Goal: Information Seeking & Learning: Learn about a topic

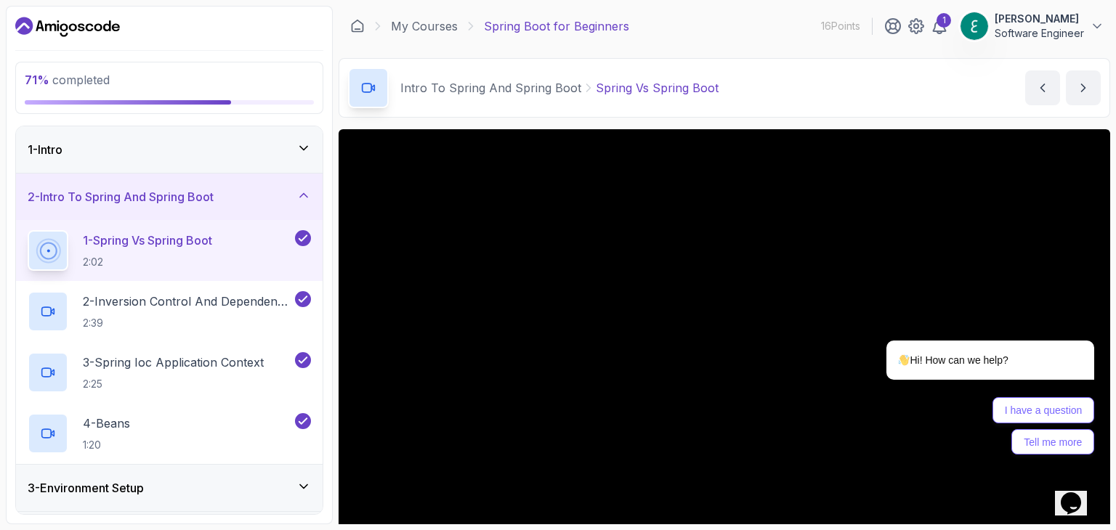
scroll to position [73, 0]
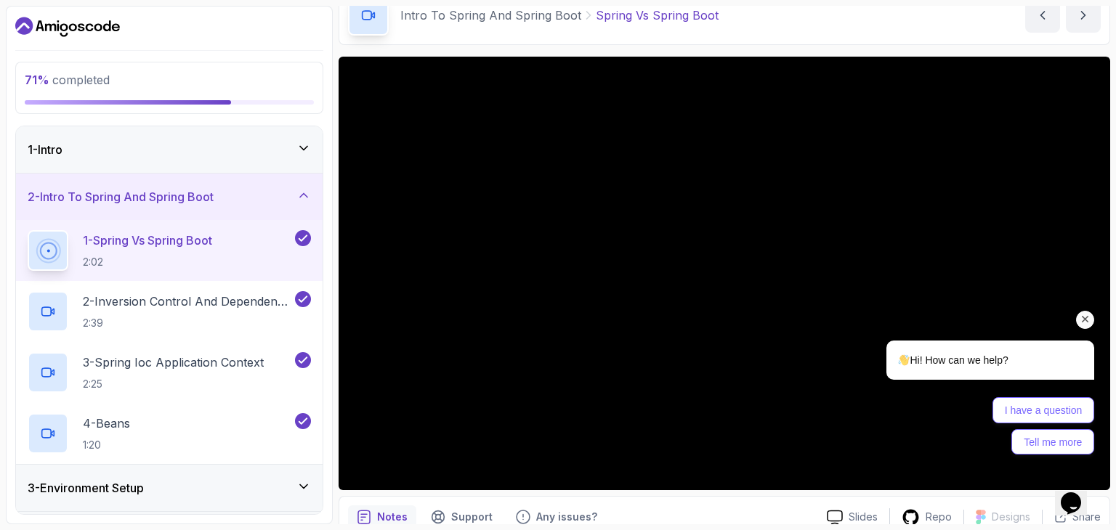
click at [1081, 320] on icon "Chat attention grabber" at bounding box center [1085, 319] width 13 height 13
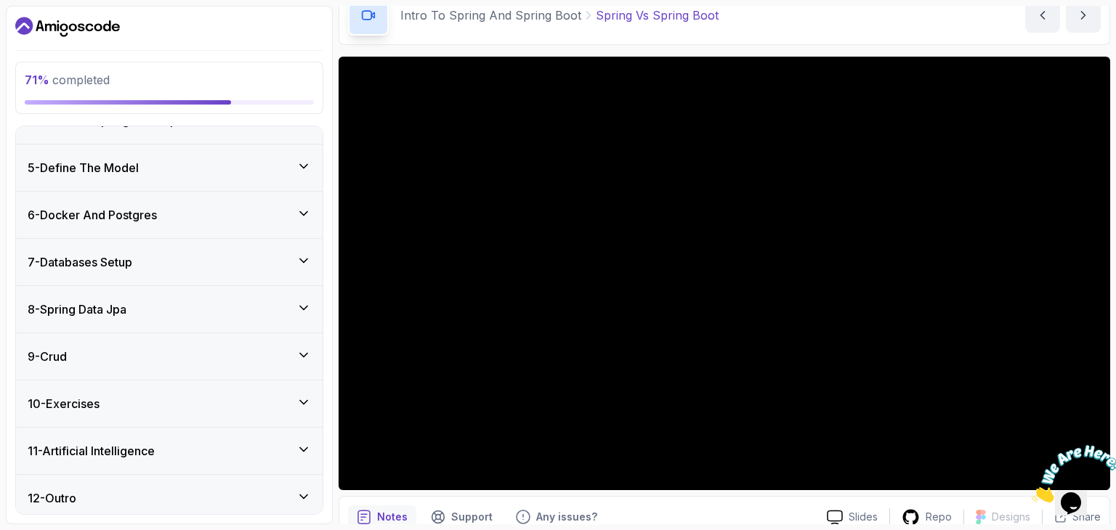
scroll to position [420, 0]
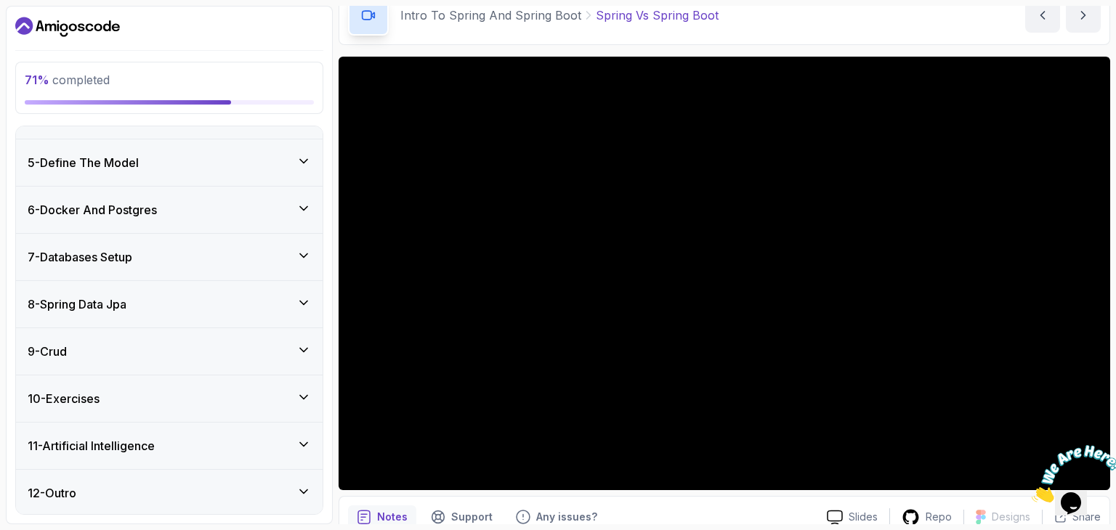
click at [140, 350] on div "9 - Crud" at bounding box center [169, 351] width 283 height 17
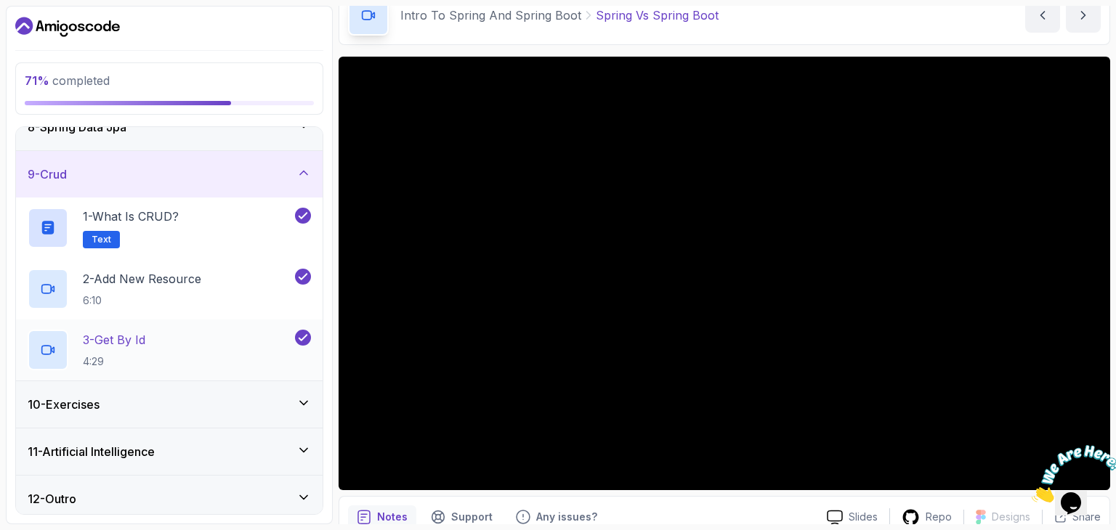
scroll to position [359, 0]
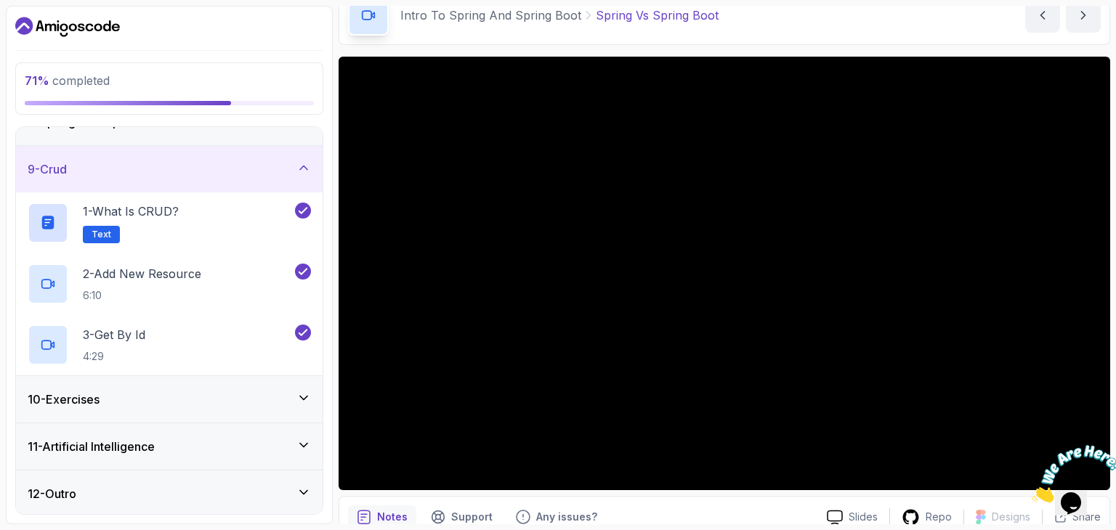
click at [159, 393] on div "10 - Exercises" at bounding box center [169, 399] width 283 height 17
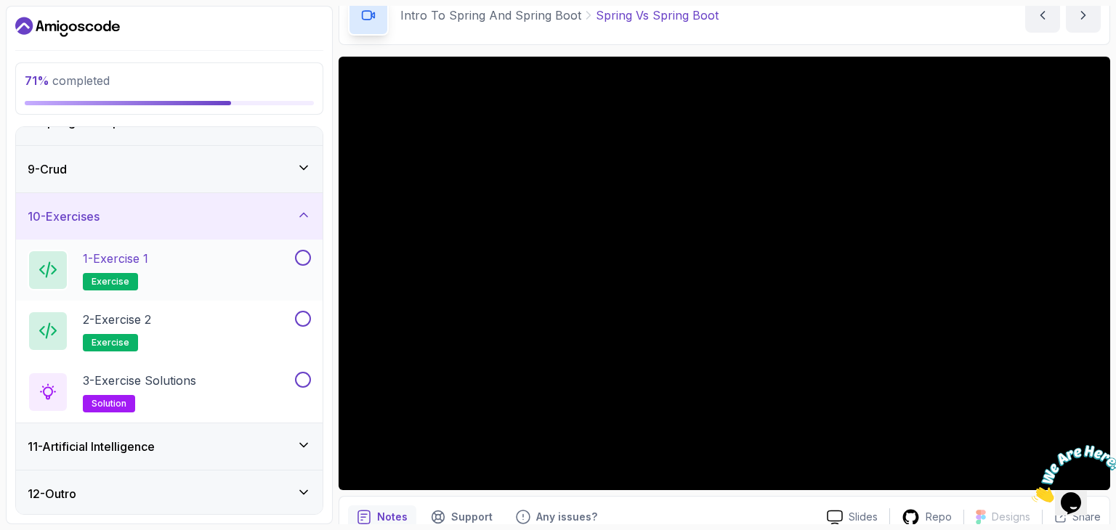
click at [242, 262] on div "1 - Exercise 1 exercise" at bounding box center [160, 270] width 264 height 41
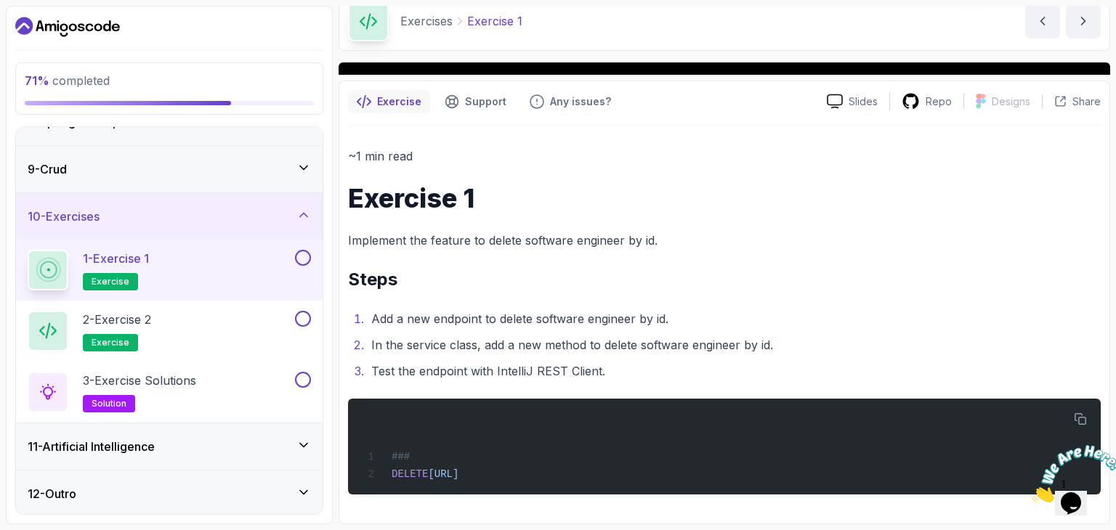
scroll to position [48, 0]
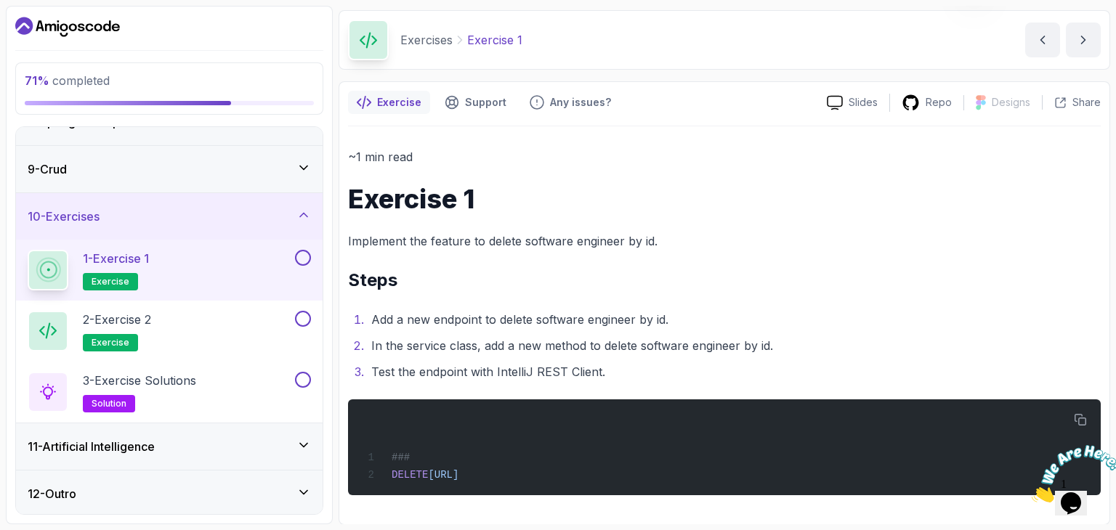
click at [307, 254] on button at bounding box center [303, 258] width 16 height 16
click at [279, 331] on div "2 - Exercise 2 exercise" at bounding box center [160, 331] width 264 height 41
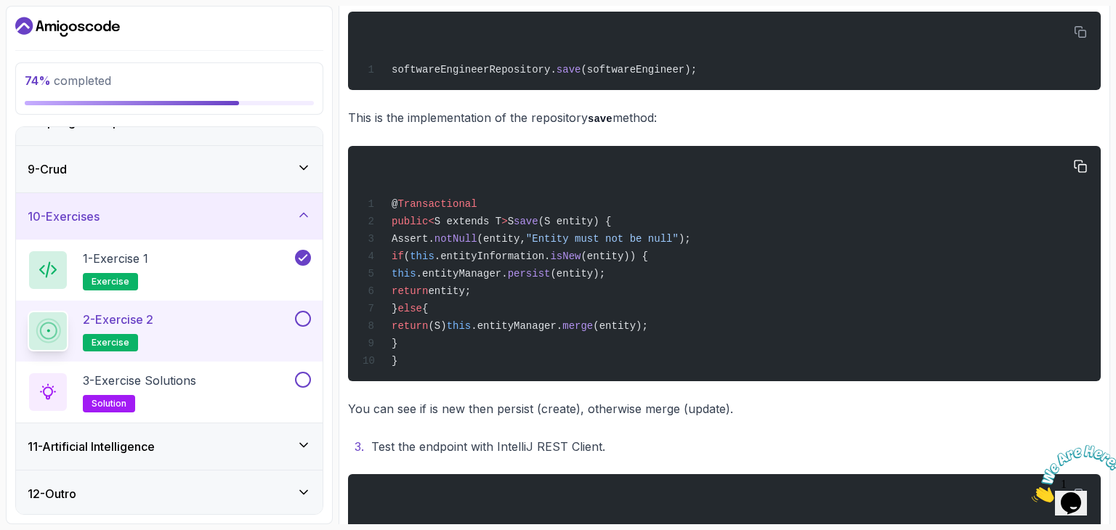
scroll to position [435, 0]
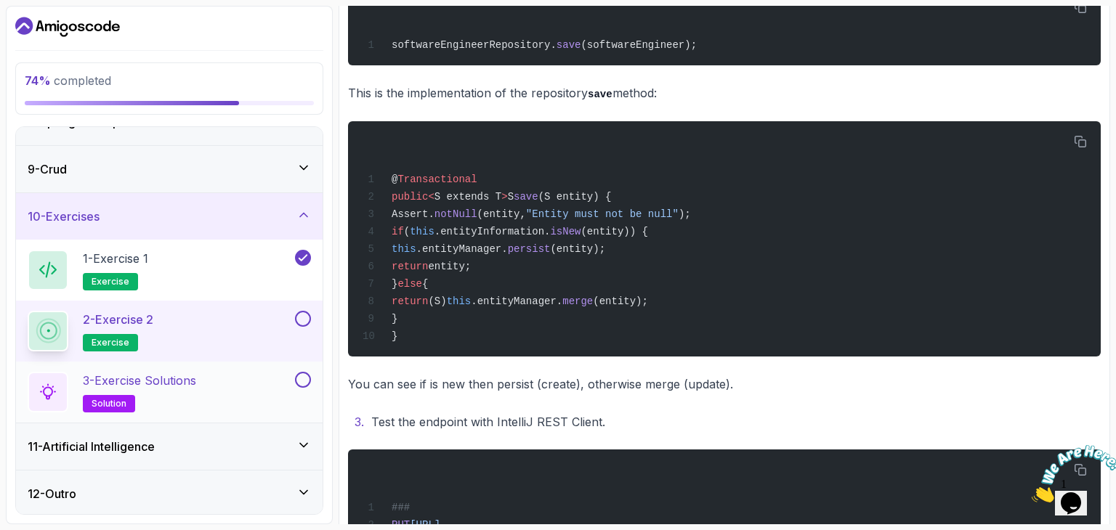
click at [239, 386] on div "3 - Exercise Solutions solution" at bounding box center [160, 392] width 264 height 41
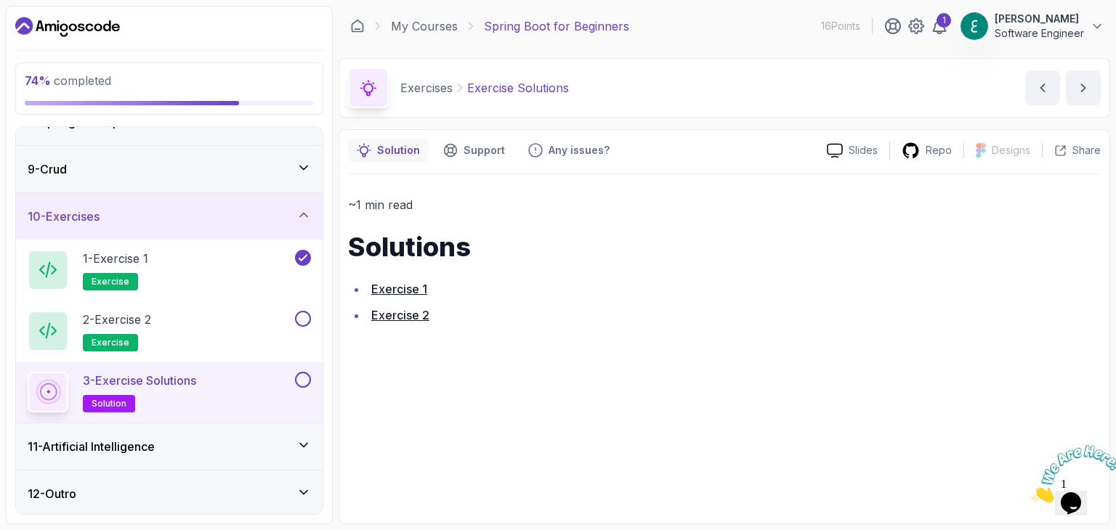
click at [405, 288] on link "Exercise 1" at bounding box center [399, 289] width 56 height 15
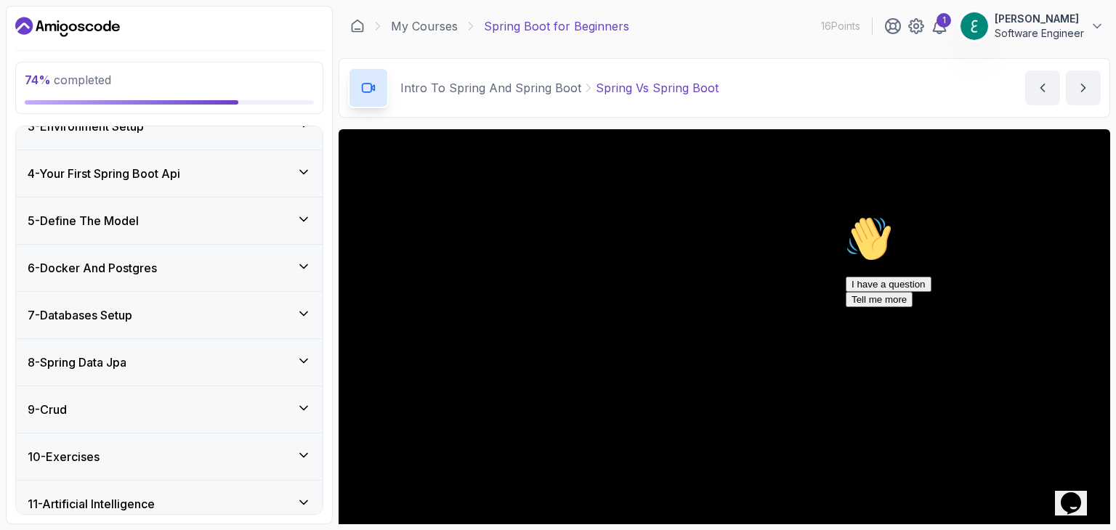
scroll to position [420, 0]
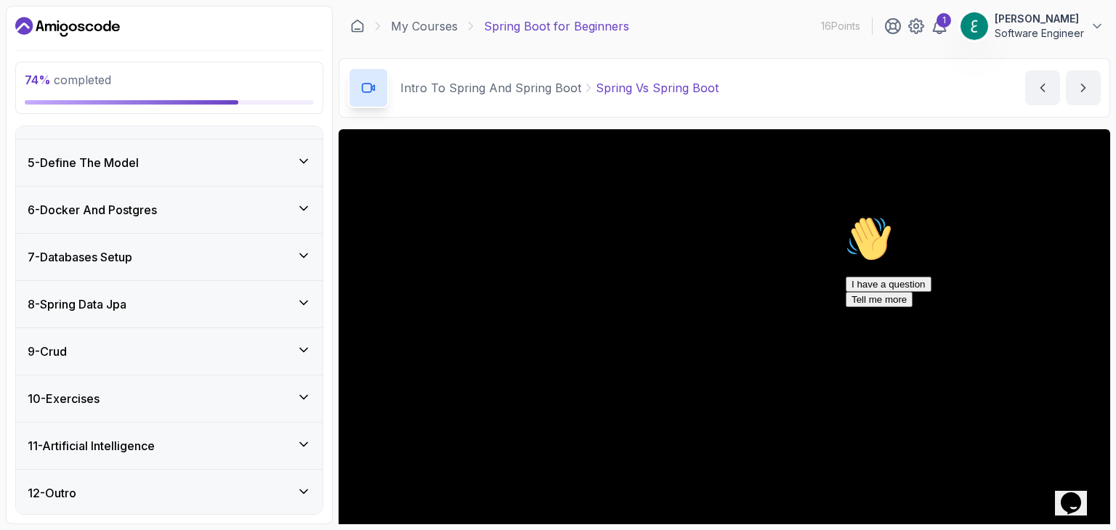
click at [185, 400] on div "10 - Exercises" at bounding box center [169, 398] width 283 height 17
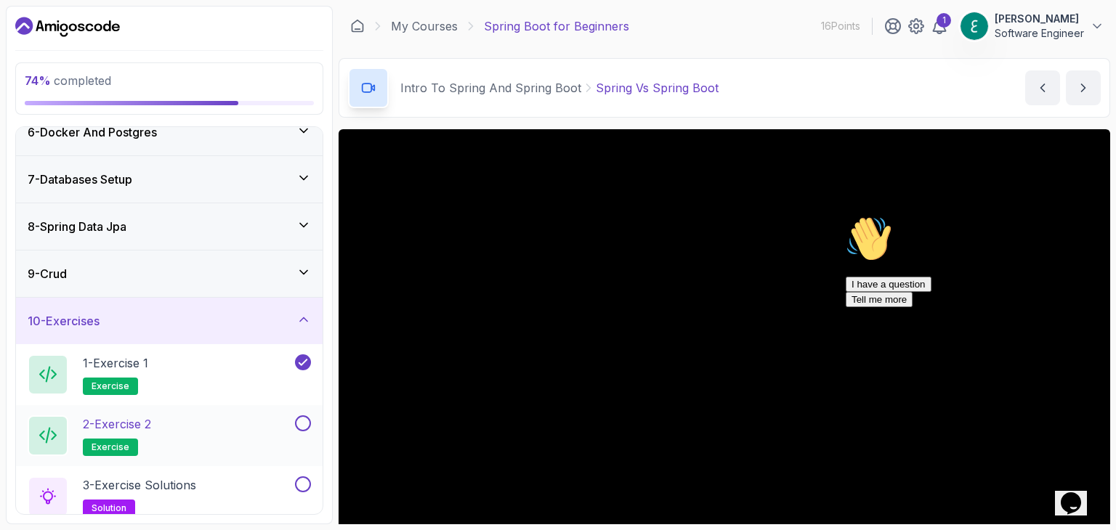
scroll to position [359, 0]
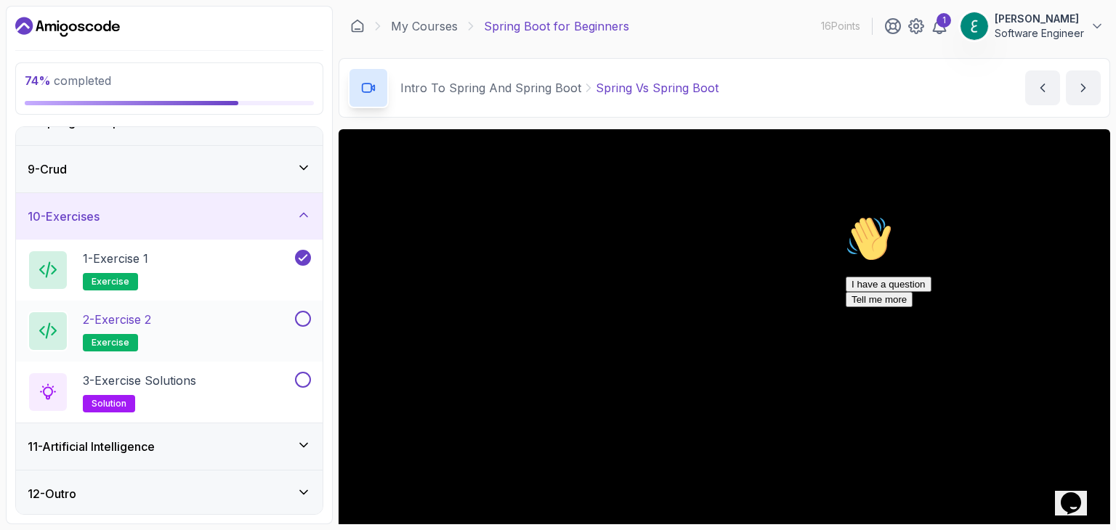
click at [306, 317] on button at bounding box center [303, 319] width 16 height 16
click at [307, 384] on button at bounding box center [303, 380] width 16 height 16
click at [246, 384] on div "3 - Exercise Solutions solution" at bounding box center [160, 392] width 264 height 41
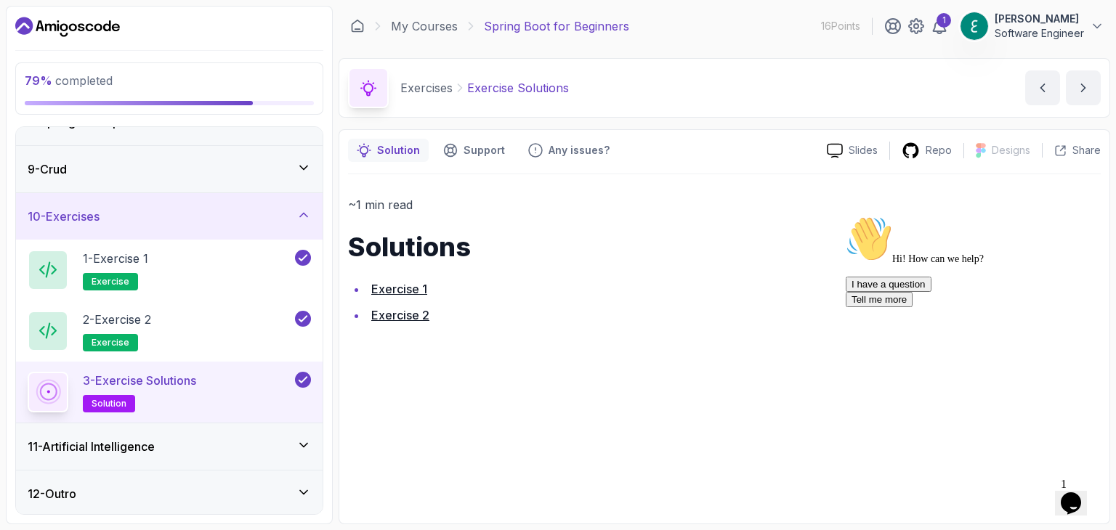
click at [398, 313] on link "Exercise 2" at bounding box center [400, 315] width 58 height 15
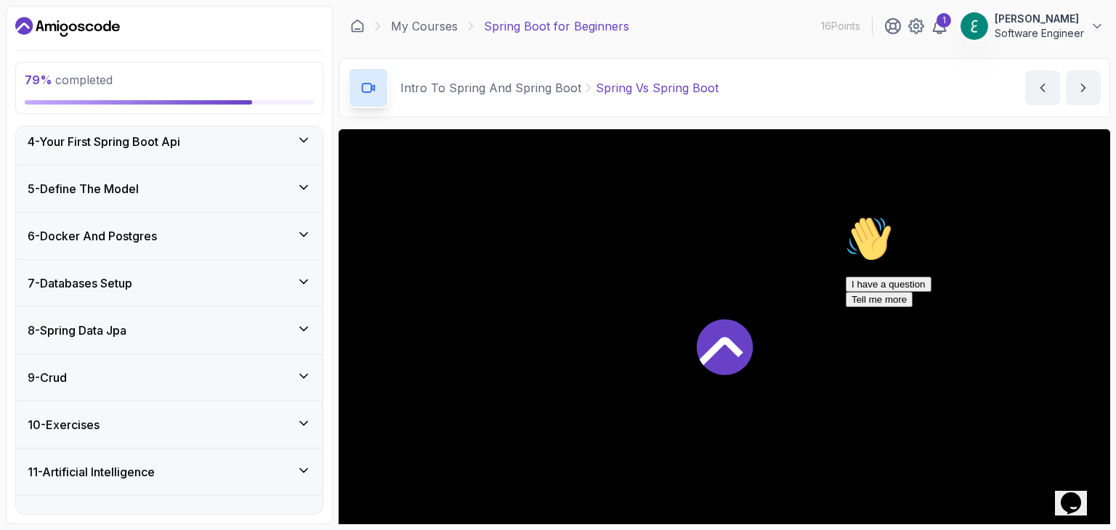
scroll to position [420, 0]
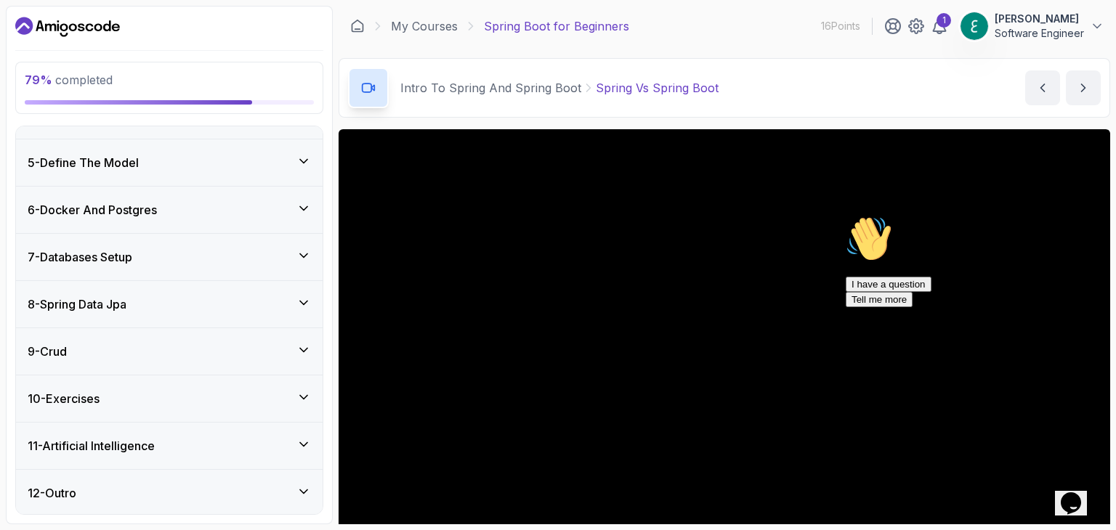
click at [140, 402] on div "10 - Exercises" at bounding box center [169, 398] width 283 height 17
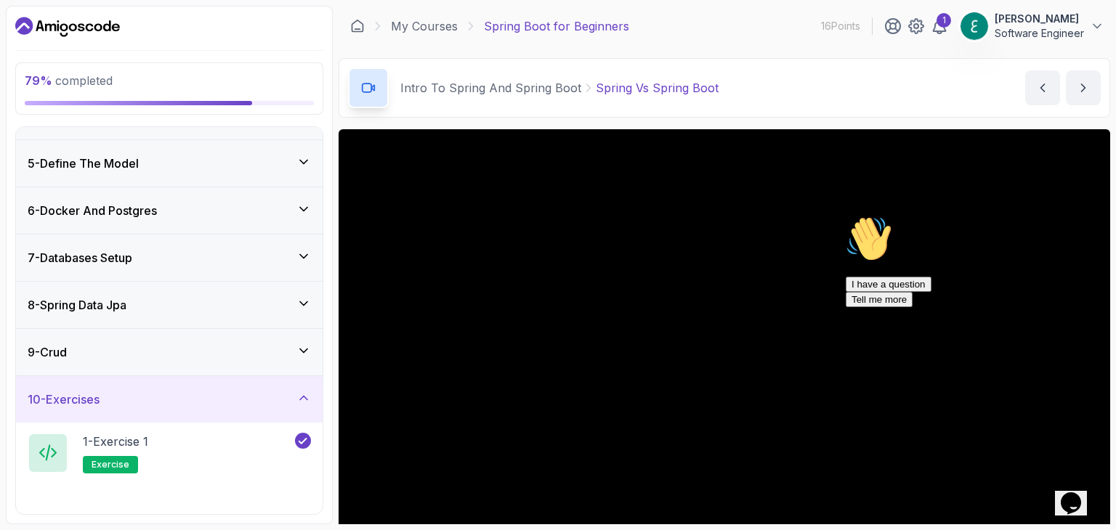
scroll to position [359, 0]
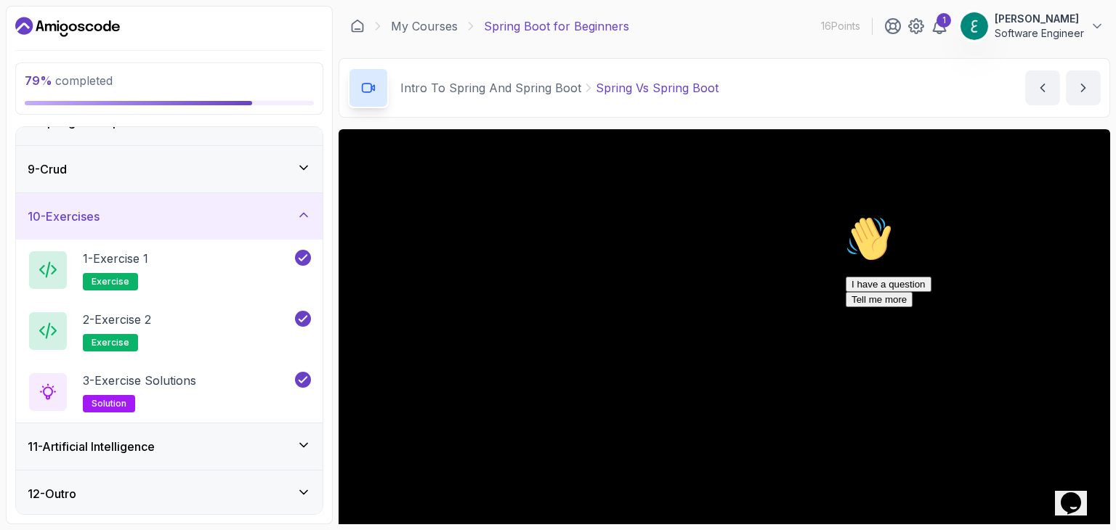
click at [140, 443] on h3 "11 - Artificial Intelligence" at bounding box center [91, 446] width 127 height 17
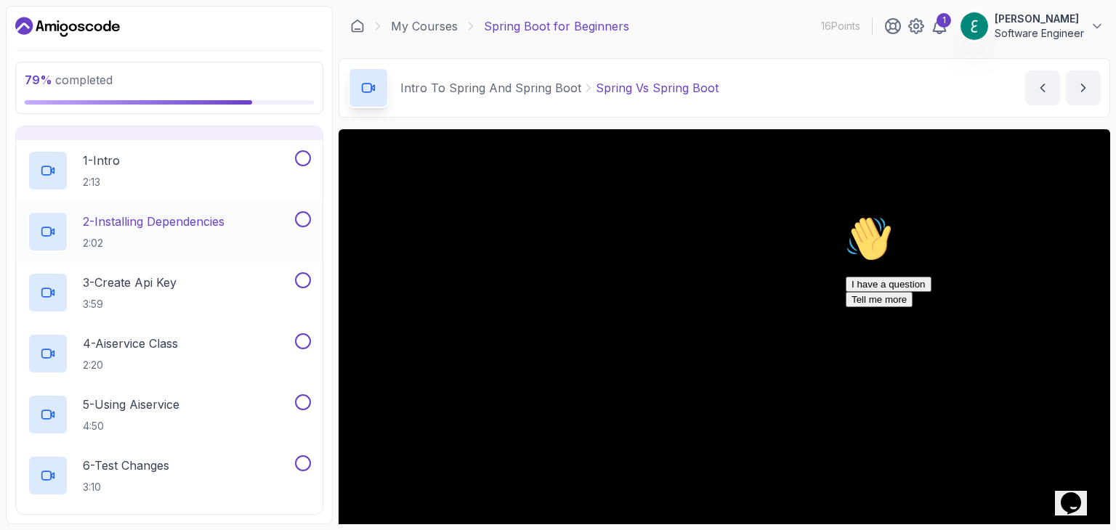
scroll to position [458, 0]
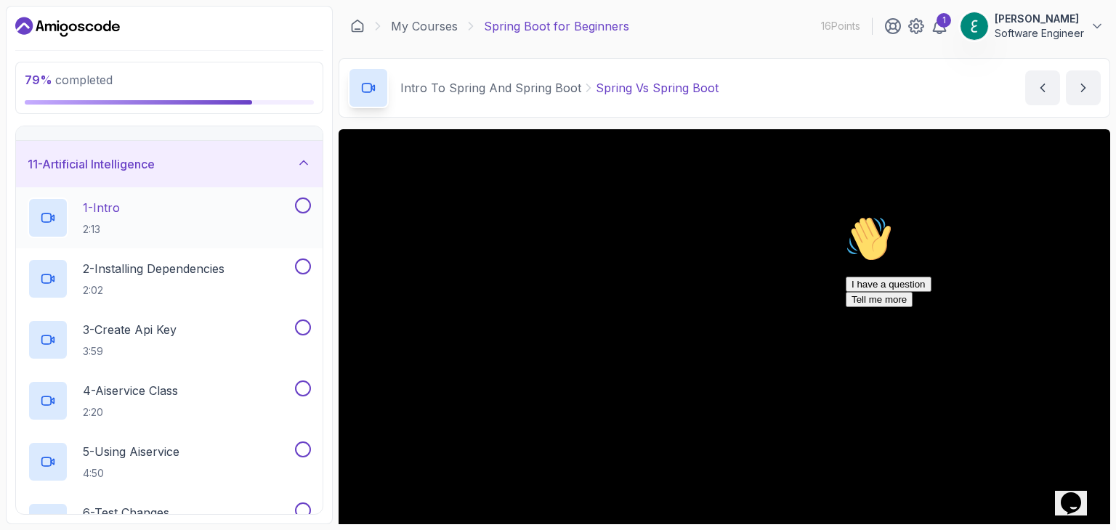
click at [131, 217] on div "1 - Intro 2:13" at bounding box center [160, 218] width 264 height 41
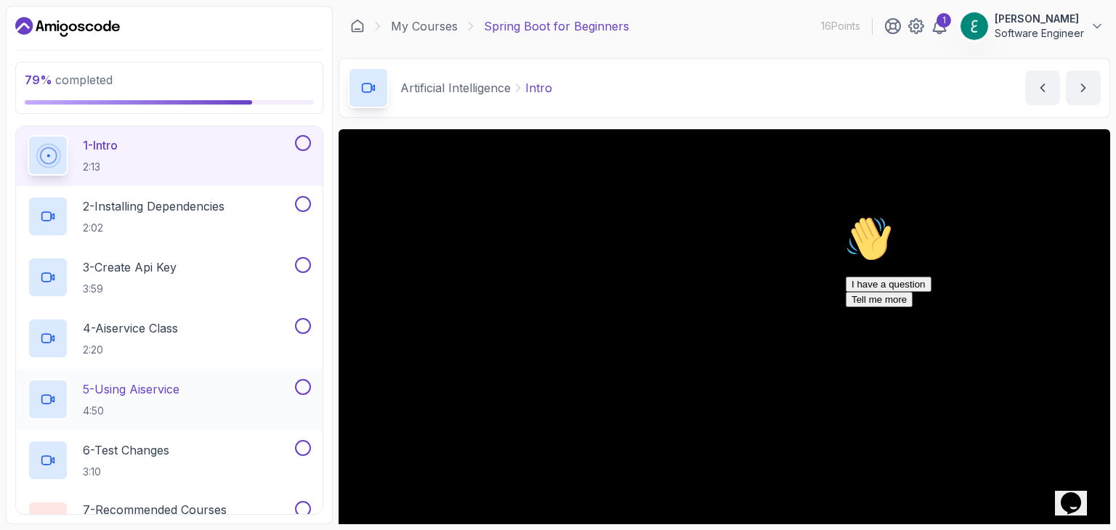
scroll to position [603, 0]
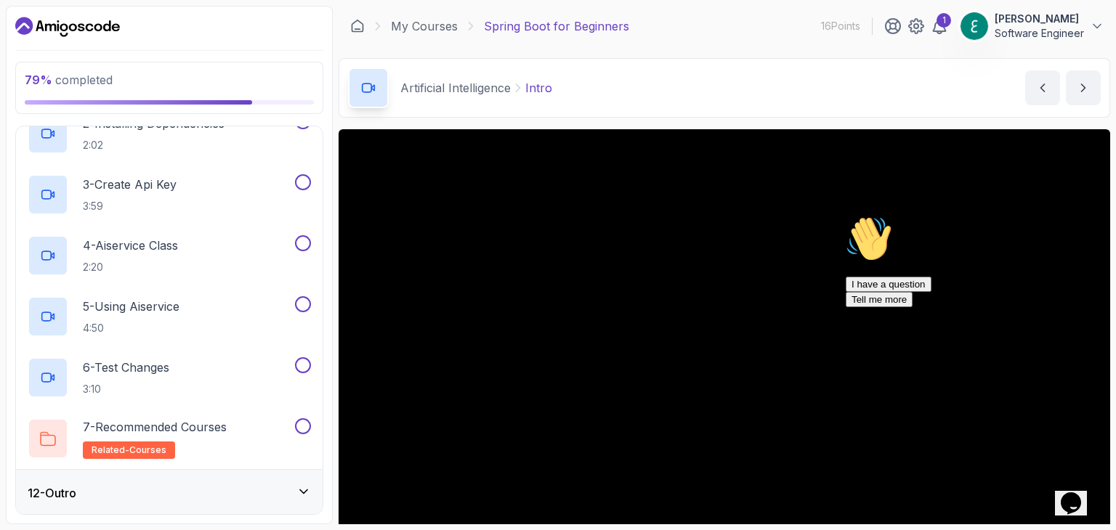
click at [128, 492] on div "12 - Outro" at bounding box center [169, 493] width 283 height 17
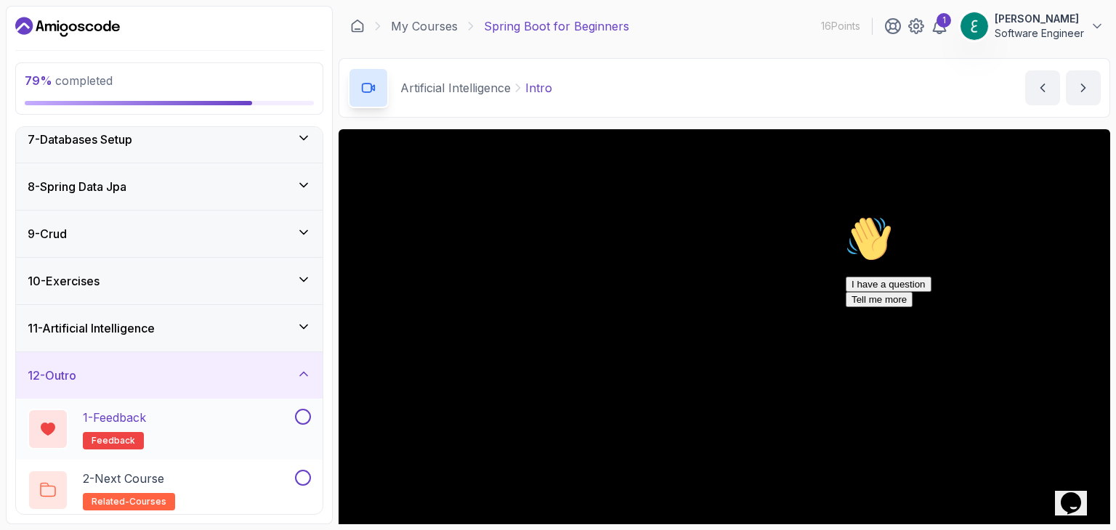
scroll to position [298, 0]
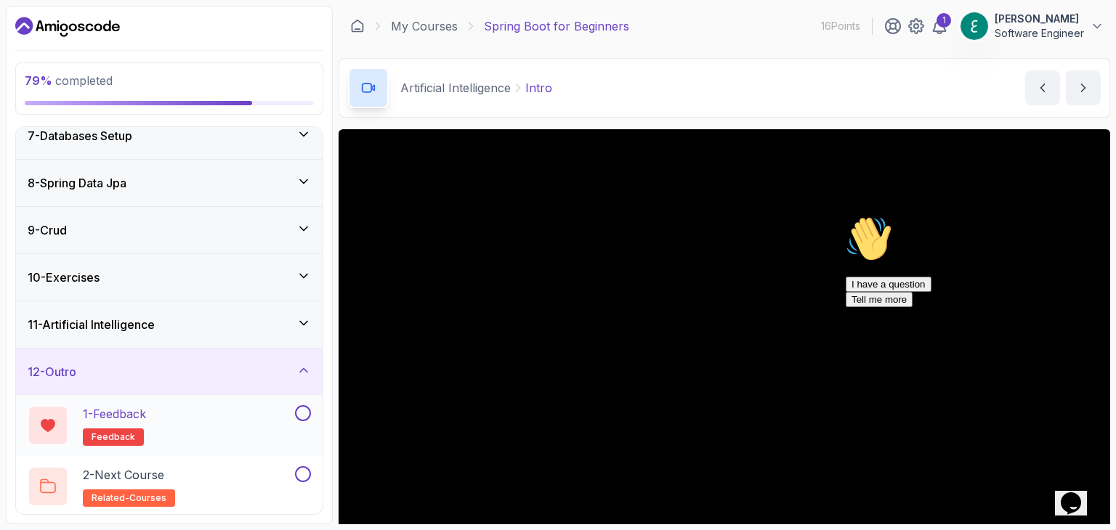
click at [302, 408] on button at bounding box center [303, 413] width 16 height 16
click at [214, 405] on div "1 - Feedback feedback" at bounding box center [160, 425] width 264 height 41
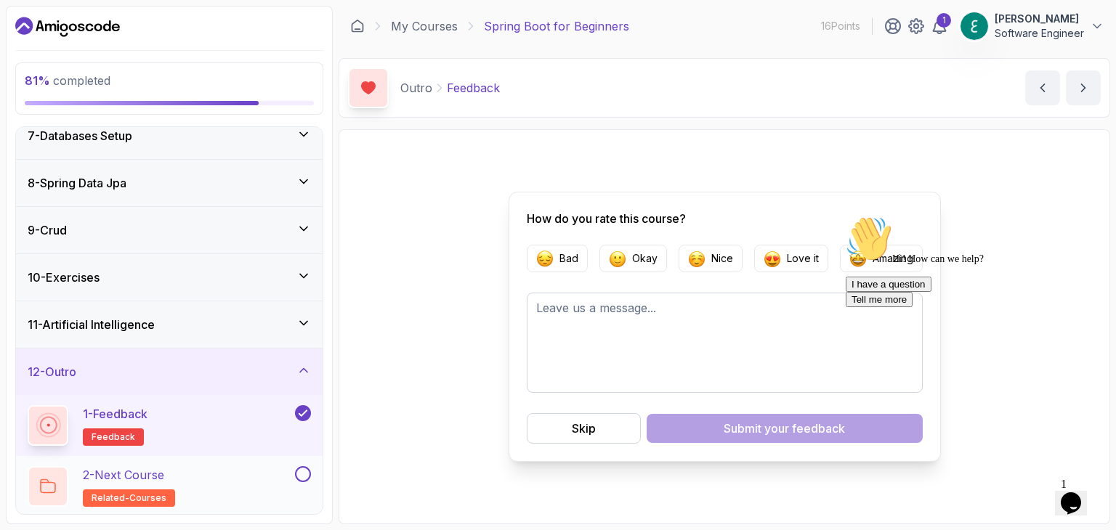
click at [299, 472] on button at bounding box center [303, 474] width 16 height 16
click at [219, 482] on div "2 - Next Course related-courses" at bounding box center [160, 486] width 264 height 41
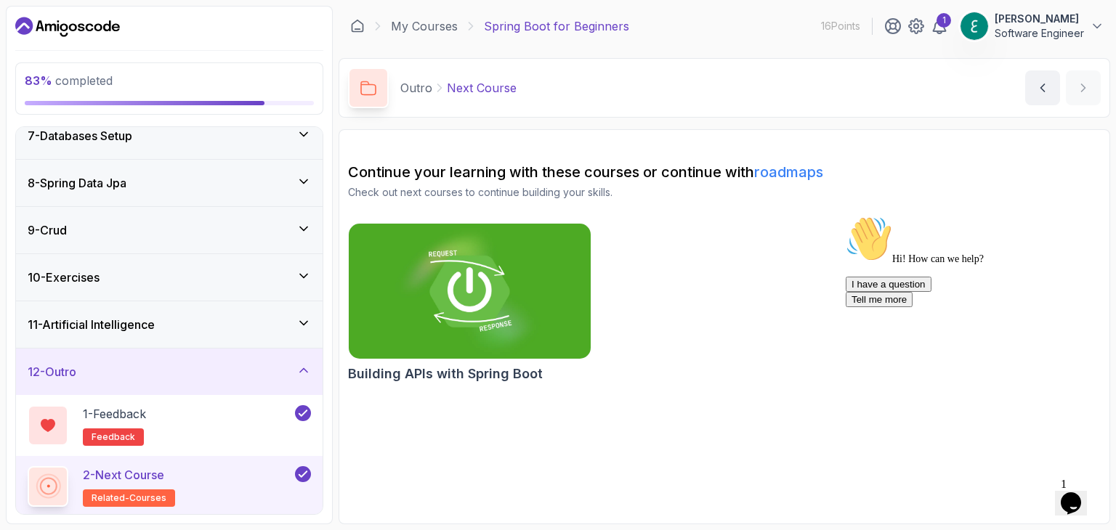
click at [846, 216] on icon "Chat attention grabber" at bounding box center [846, 216] width 0 height 0
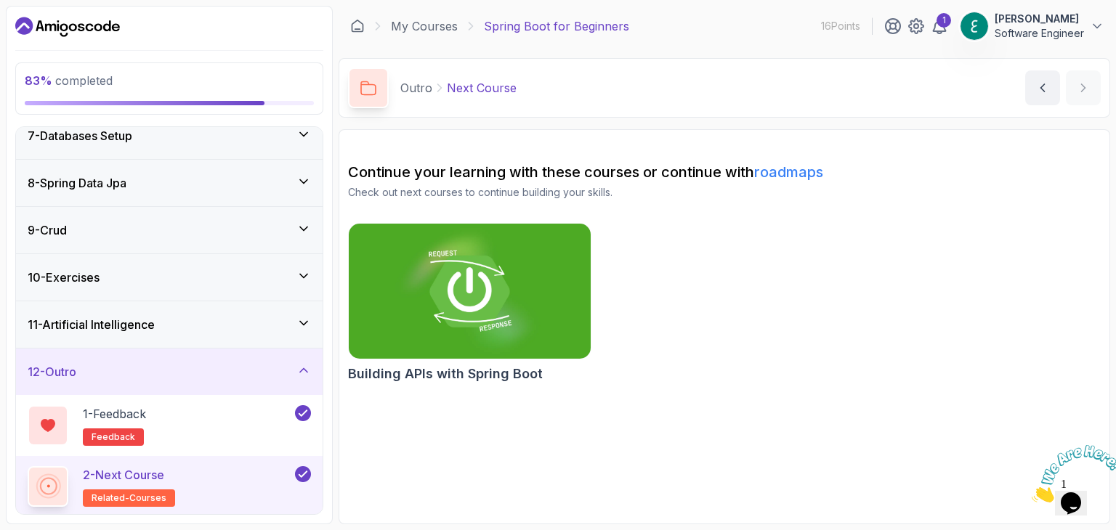
click at [1032, 493] on icon "Close" at bounding box center [1032, 499] width 0 height 12
click at [165, 326] on div "11 - Artificial Intelligence" at bounding box center [169, 324] width 283 height 17
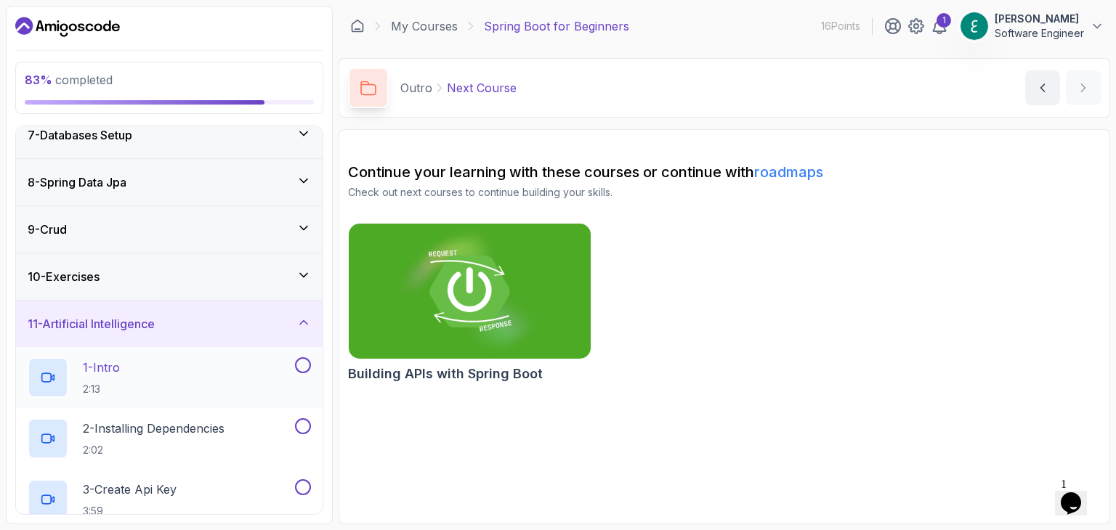
click at [146, 369] on div "1 - Intro 2:13" at bounding box center [160, 377] width 264 height 41
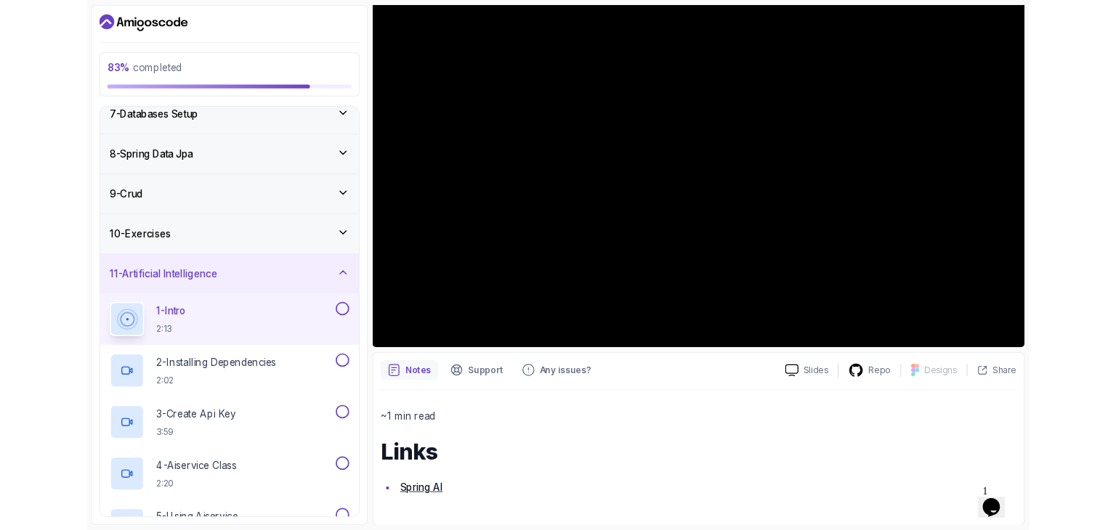
scroll to position [218, 0]
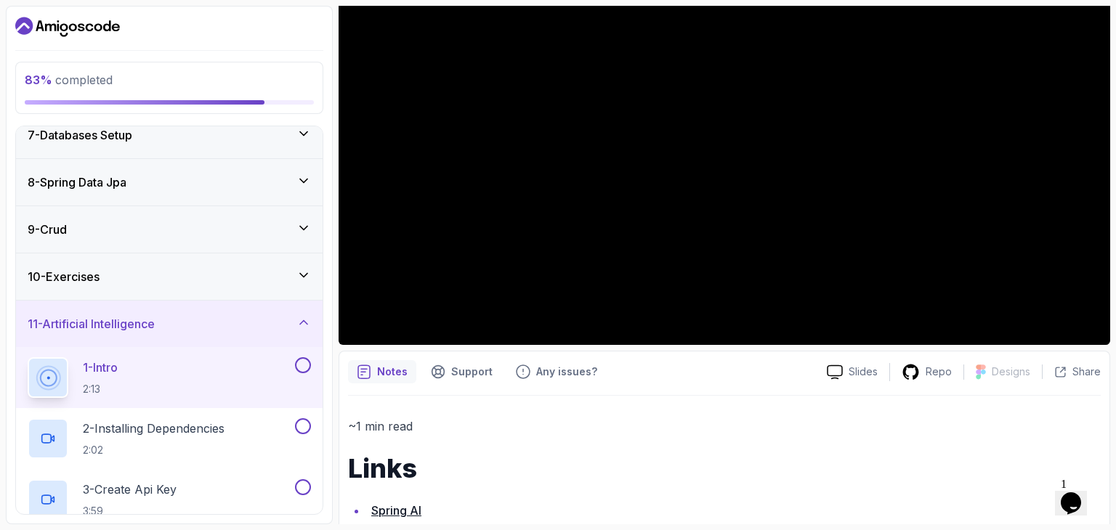
click at [1083, 496] on icon "Opens Chat This icon Opens the chat window." at bounding box center [1070, 503] width 23 height 23
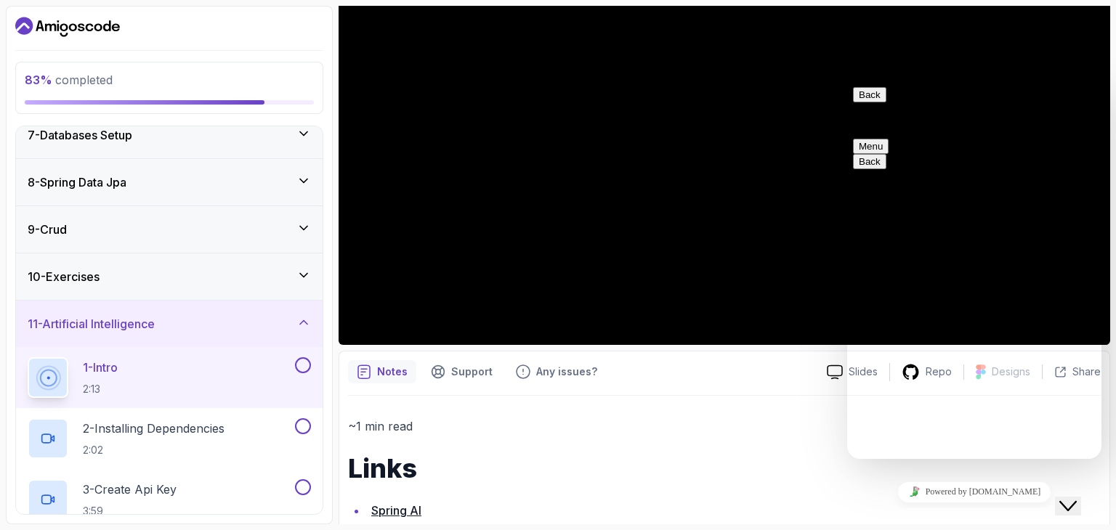
click at [1077, 498] on icon "Close Chat This icon closes the chat window." at bounding box center [1067, 506] width 17 height 17
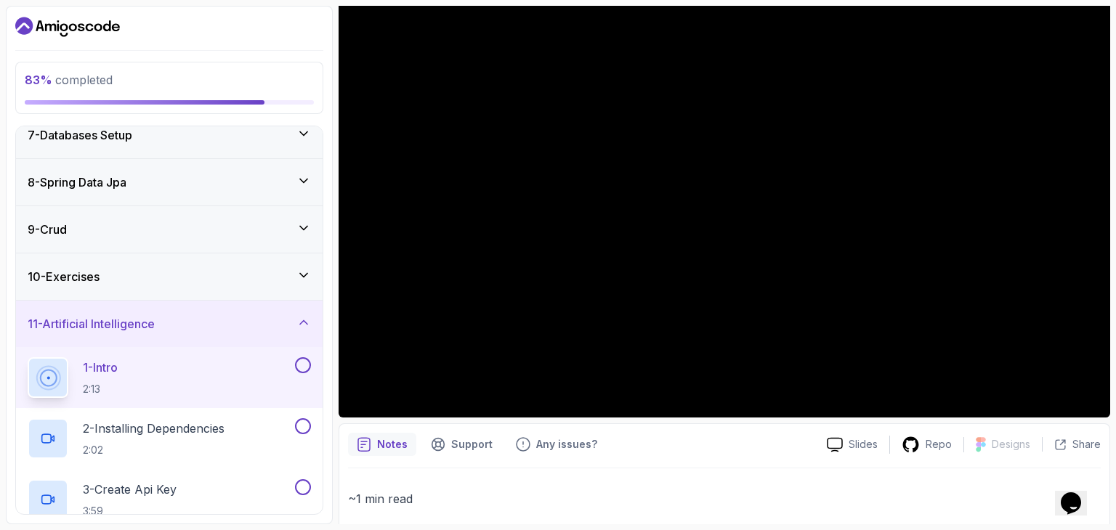
scroll to position [73, 0]
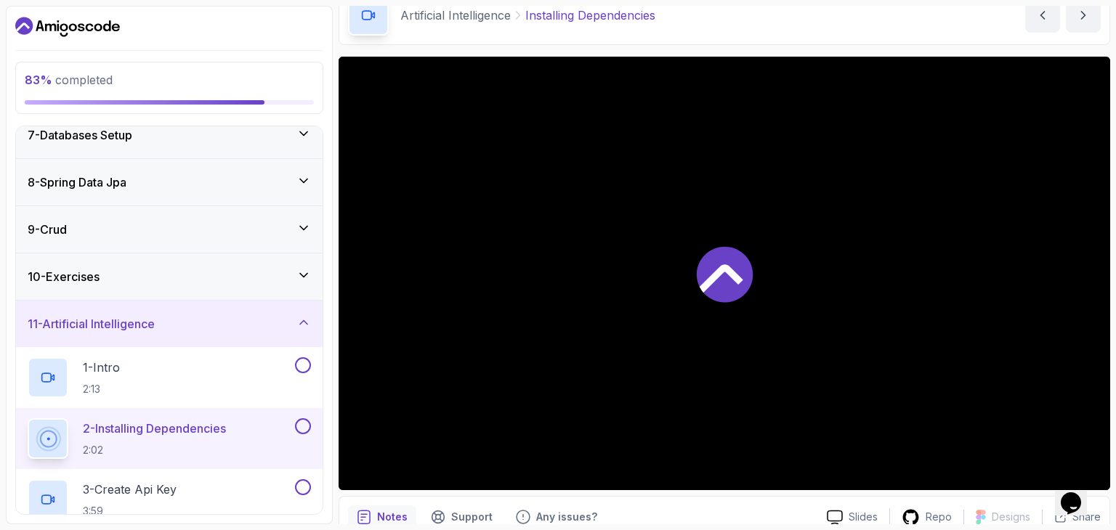
scroll to position [73, 0]
click at [1095, 478] on div "Opens Chat This icon Opens the chat window." at bounding box center [1078, 478] width 35 height 0
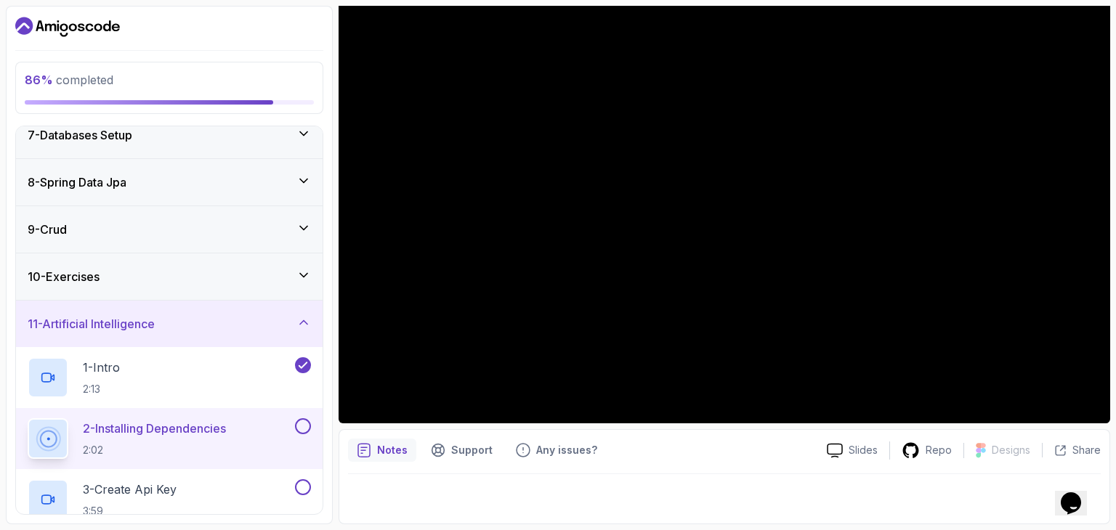
scroll to position [41, 0]
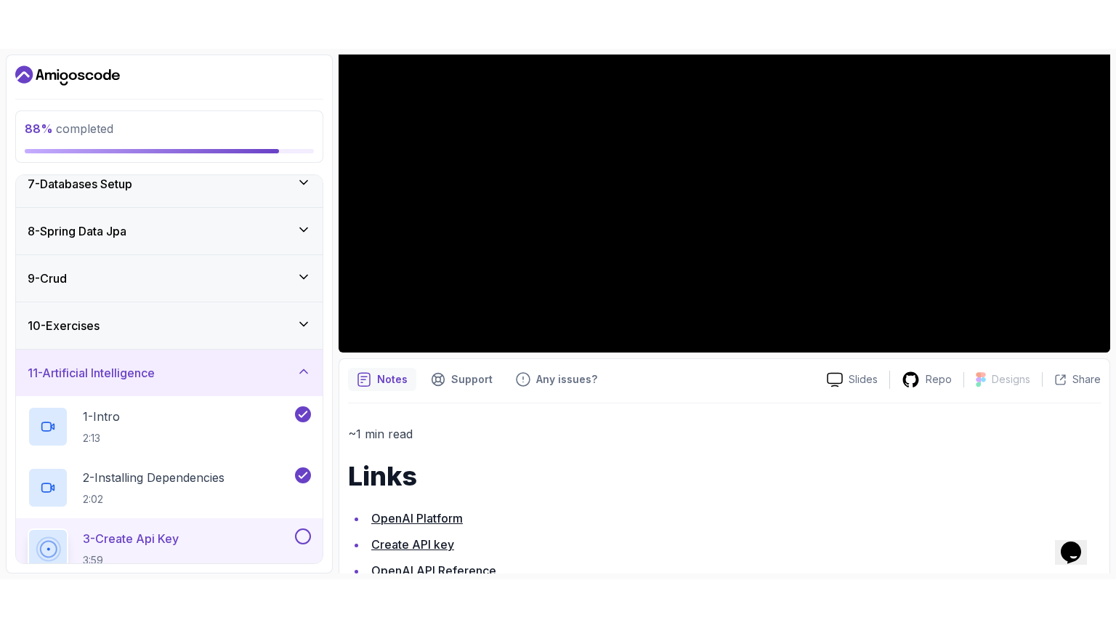
scroll to position [204, 0]
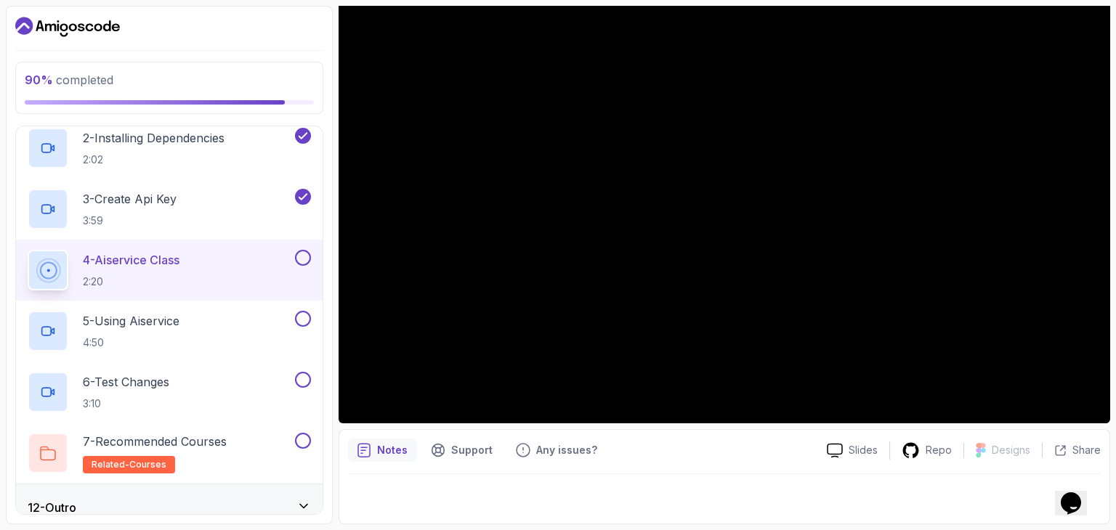
scroll to position [41, 0]
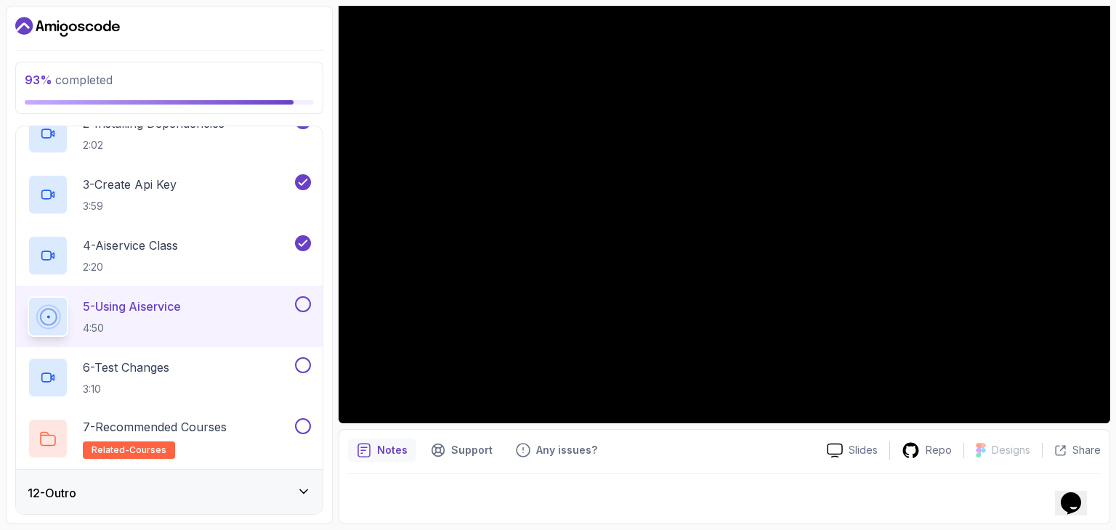
scroll to position [41, 0]
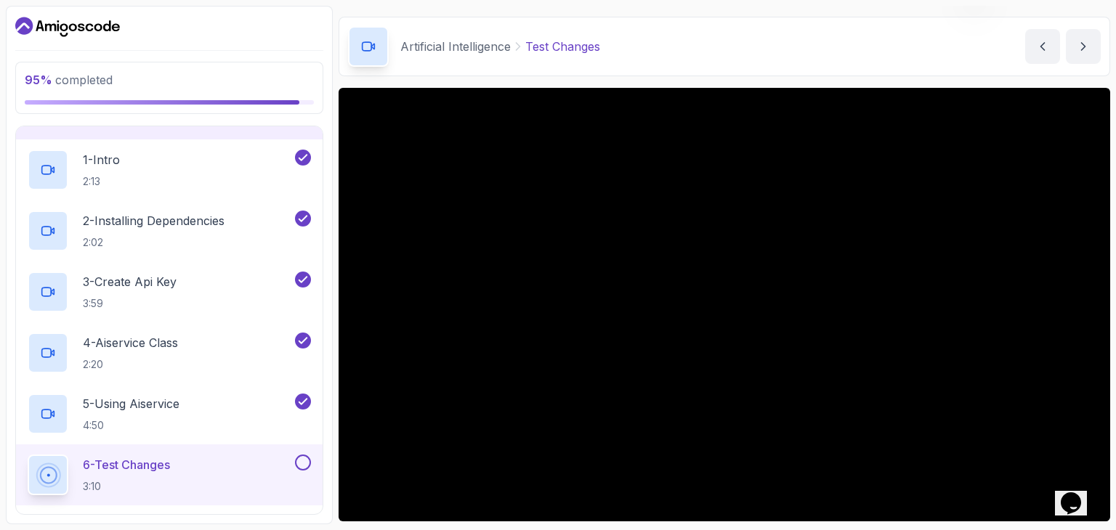
scroll to position [140, 0]
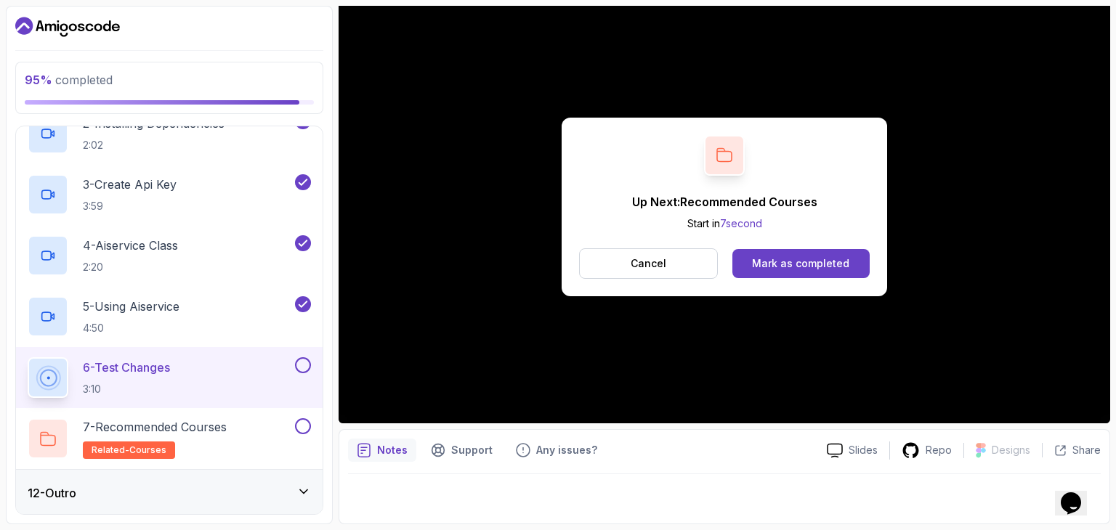
drag, startPoint x: 260, startPoint y: 428, endPoint x: 816, endPoint y: 294, distance: 571.9
click at [822, 317] on div "95 % completed 1 - Intro 2 - Intro To Spring And Spring Boot 3 - Environment Se…" at bounding box center [558, 265] width 1104 height 519
click at [805, 267] on div "Mark as completed" at bounding box center [800, 263] width 97 height 15
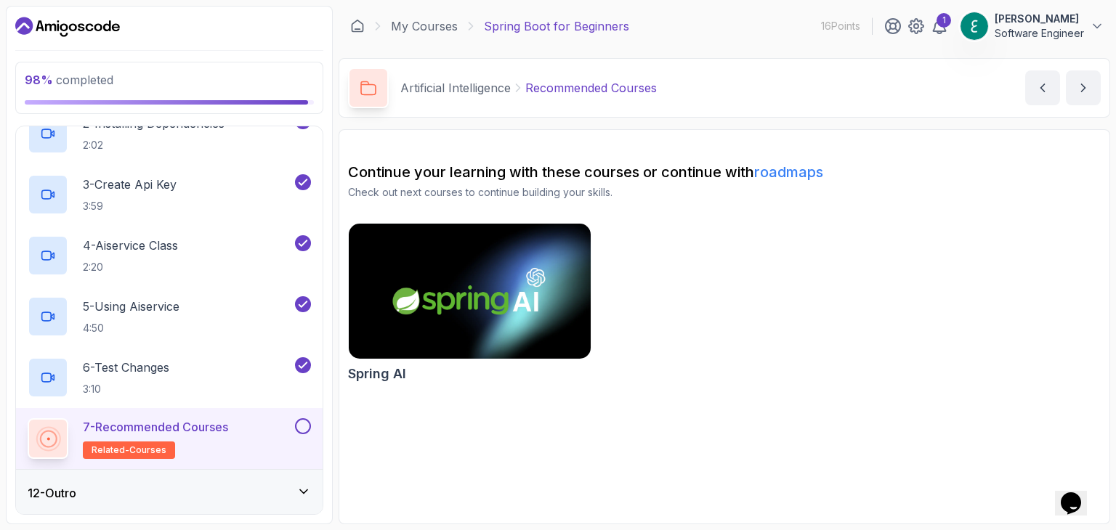
click at [301, 424] on button at bounding box center [303, 427] width 16 height 16
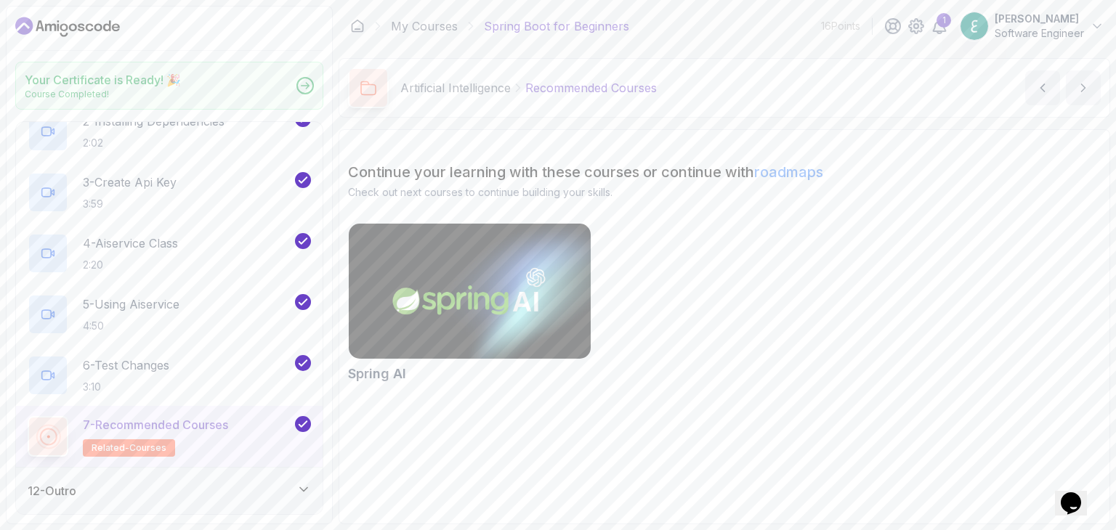
scroll to position [599, 0]
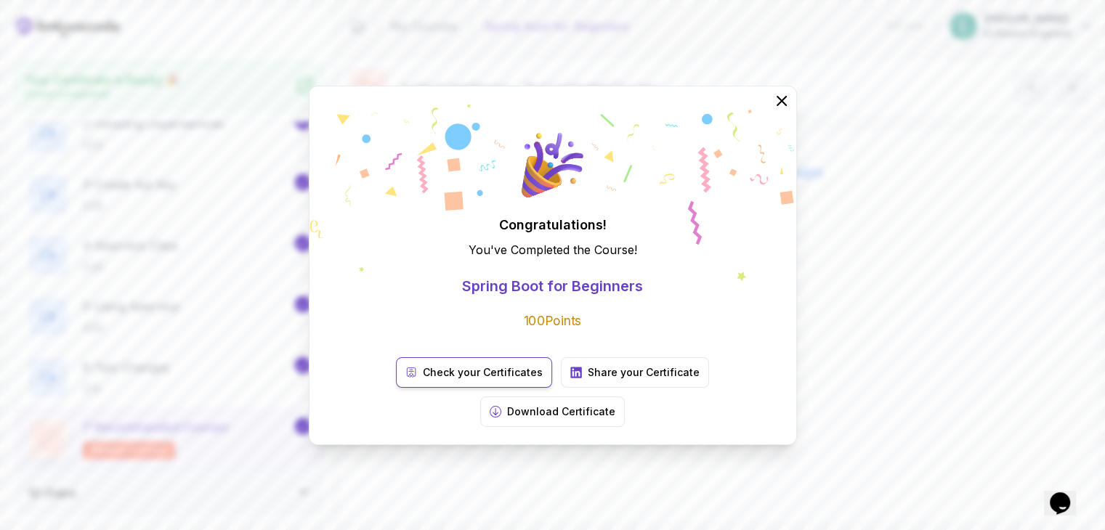
click at [423, 380] on p "Check your Certificates" at bounding box center [483, 372] width 120 height 15
click at [615, 405] on p "Download Certificate" at bounding box center [561, 412] width 108 height 15
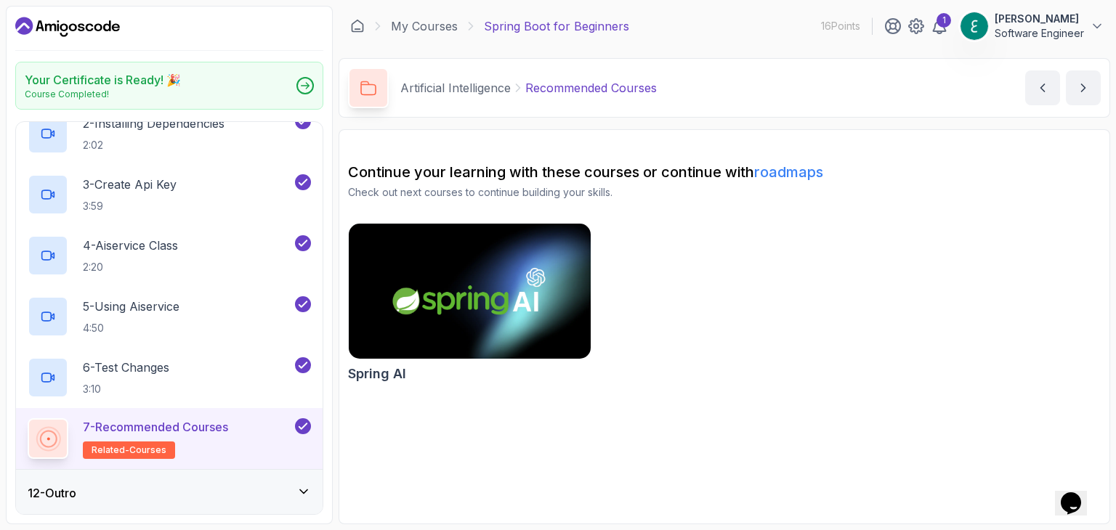
click at [1038, 30] on p "Software Engineer" at bounding box center [1039, 33] width 89 height 15
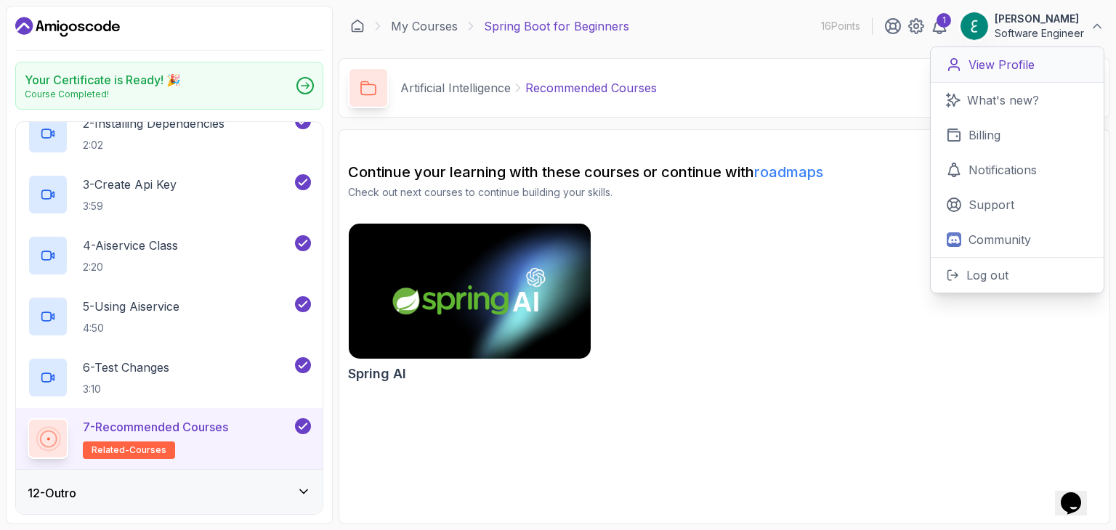
click at [990, 62] on p "View Profile" at bounding box center [1002, 64] width 66 height 17
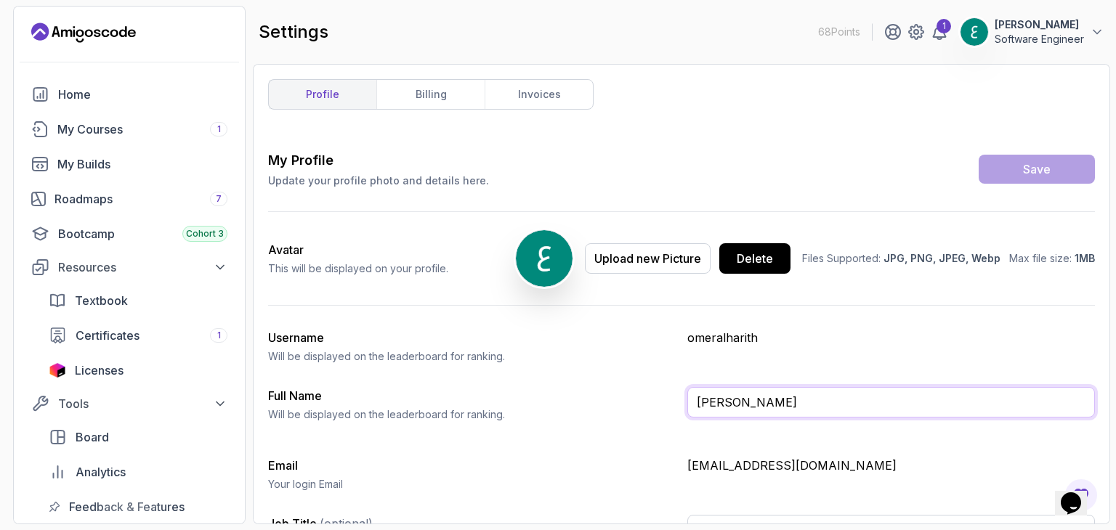
click at [764, 400] on input "[PERSON_NAME]" at bounding box center [891, 402] width 408 height 31
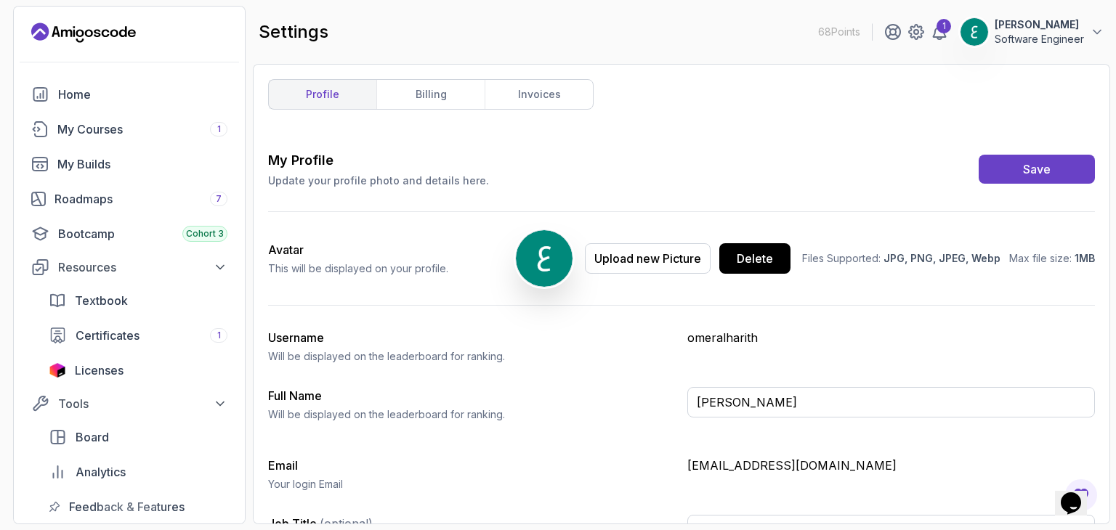
click at [805, 352] on div "Username Will be displayed on the leaderboard for ranking. omeralharith" at bounding box center [681, 346] width 827 height 35
click at [800, 401] on input "Omer Ahmed Ali Alhartih" at bounding box center [891, 402] width 408 height 31
type input "Omer Ahmed Ali Alharith"
click at [1022, 168] on button "Save" at bounding box center [1037, 169] width 116 height 29
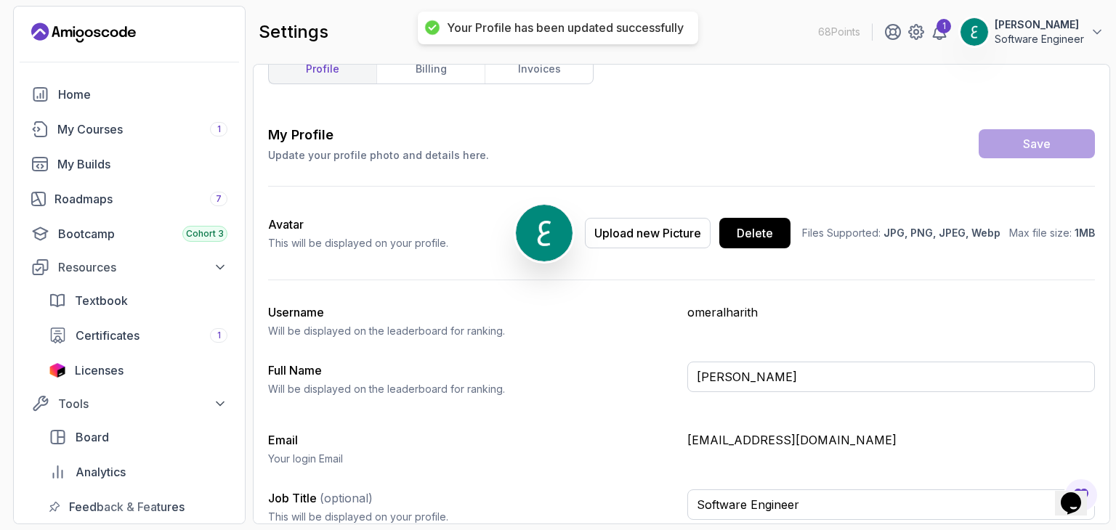
scroll to position [36, 0]
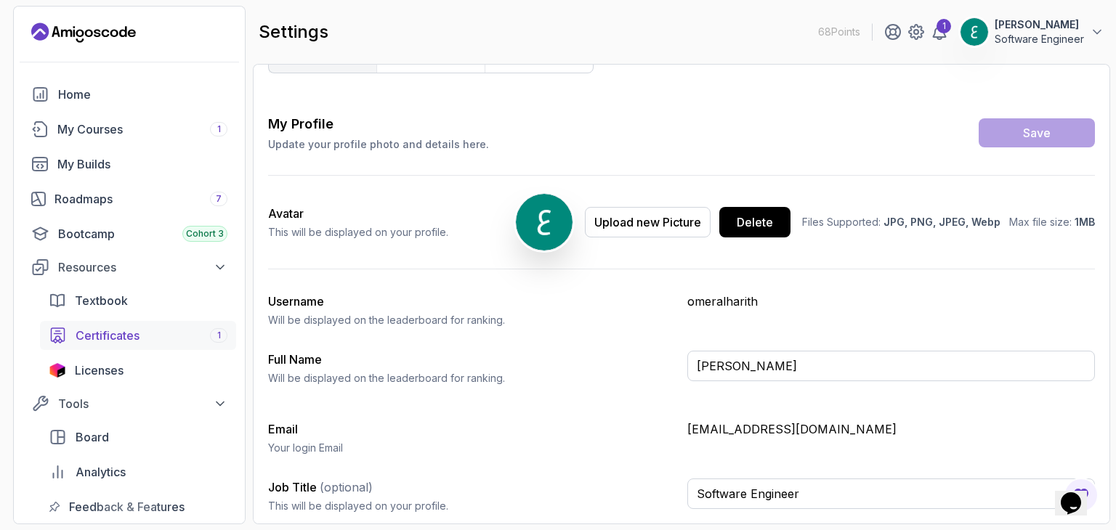
click at [124, 329] on span "Certificates" at bounding box center [108, 335] width 64 height 17
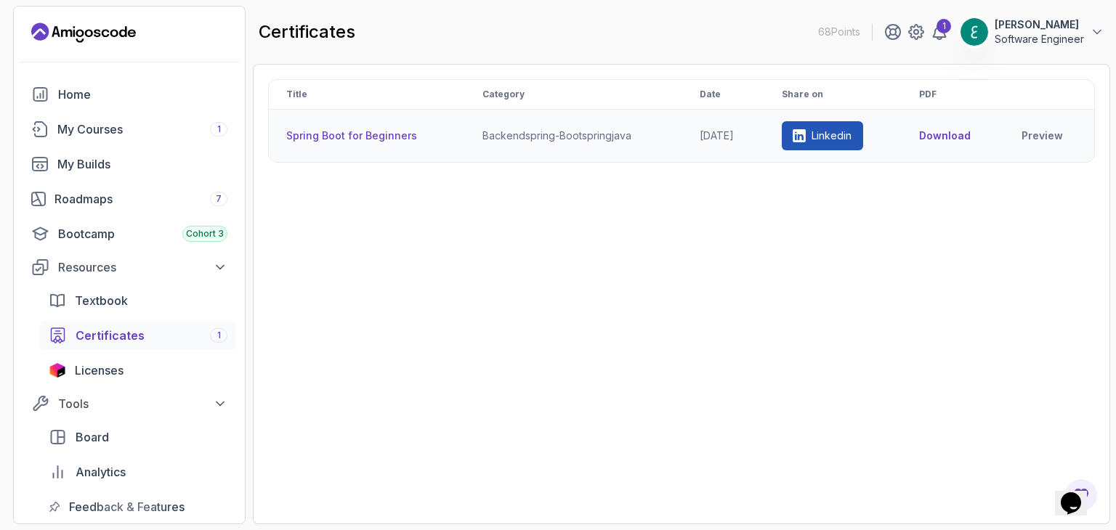
click at [954, 130] on button "Download" at bounding box center [945, 136] width 52 height 15
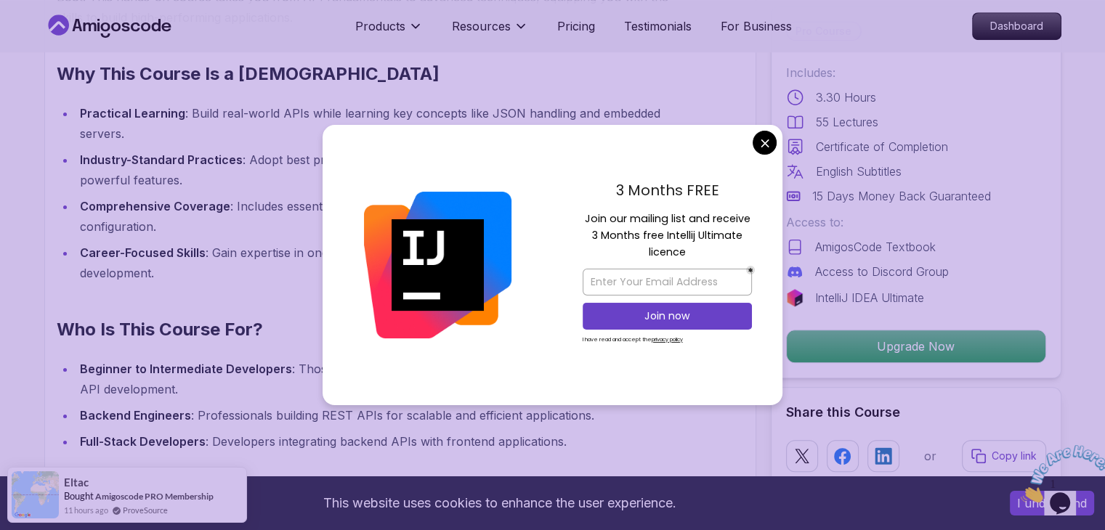
scroll to position [1163, 0]
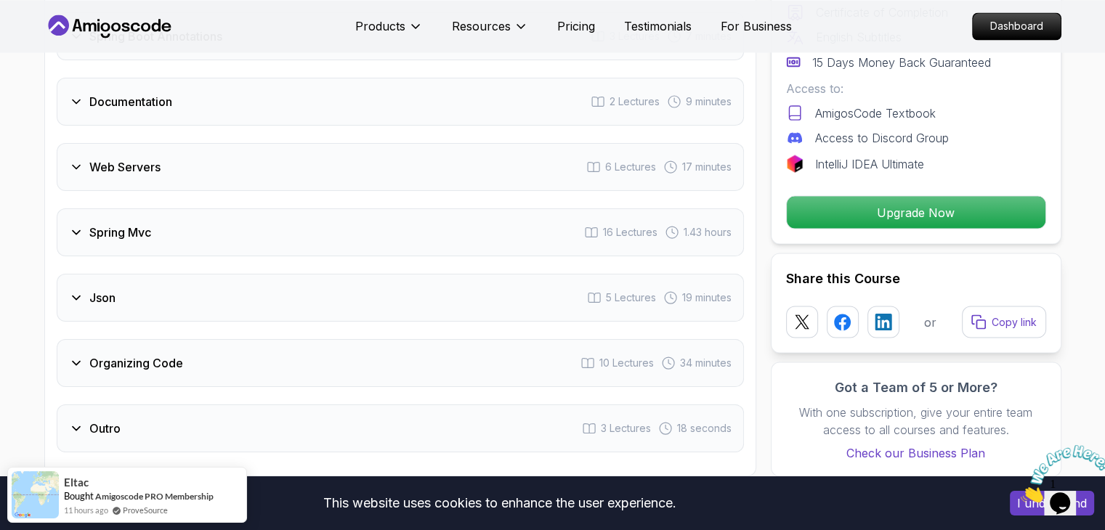
scroll to position [2688, 0]
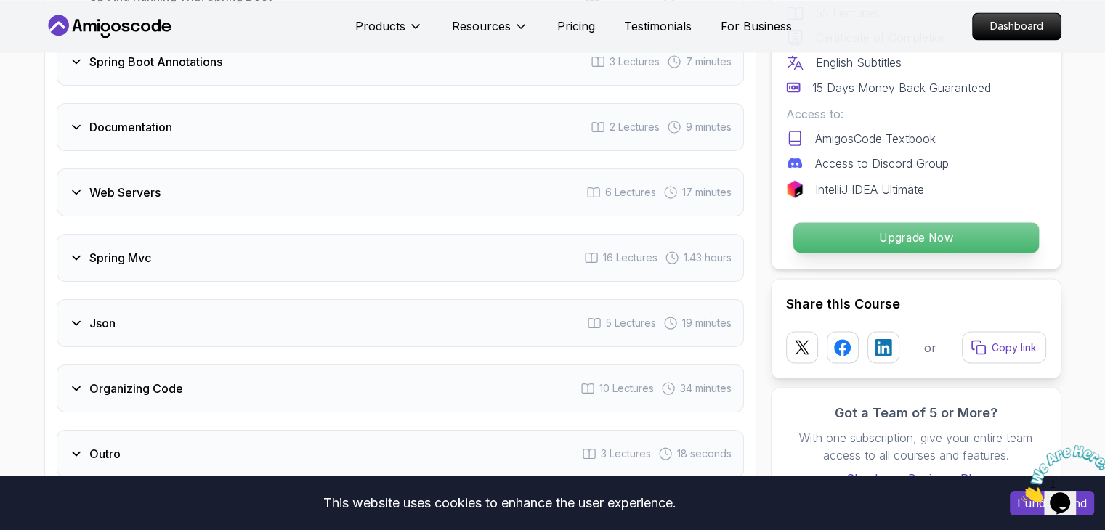
click at [910, 222] on p "Upgrade Now" at bounding box center [916, 237] width 246 height 31
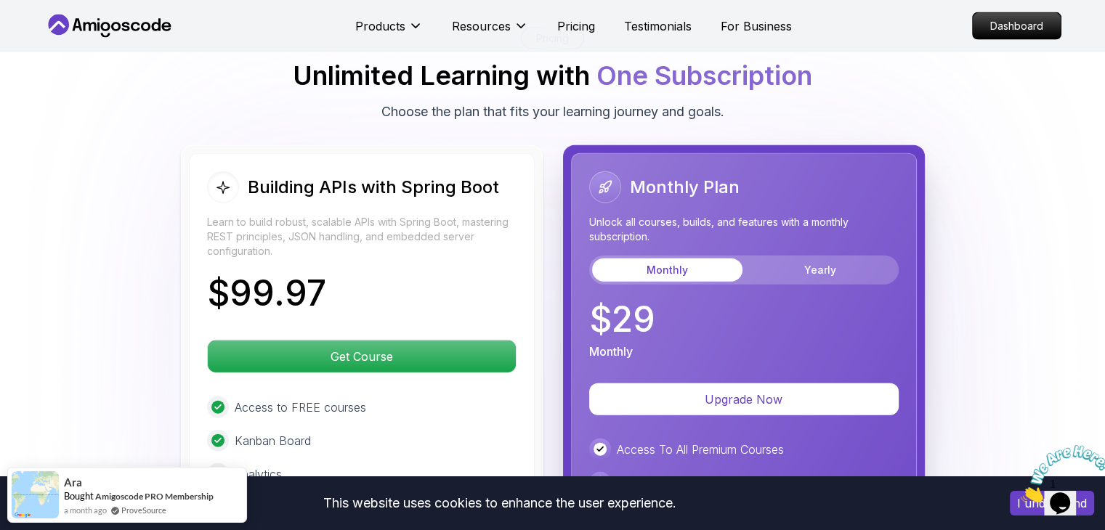
scroll to position [3329, 0]
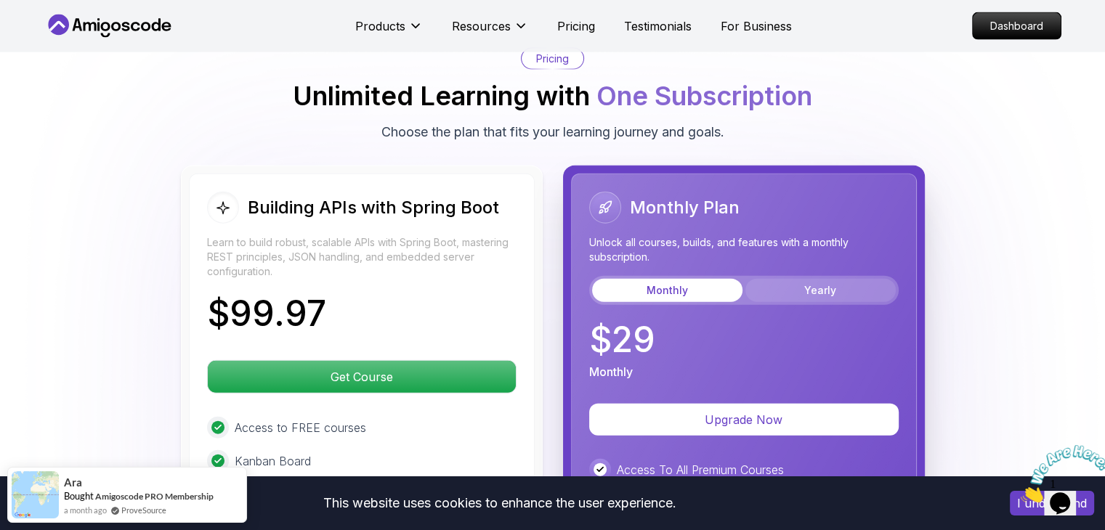
click at [846, 279] on button "Yearly" at bounding box center [821, 290] width 150 height 23
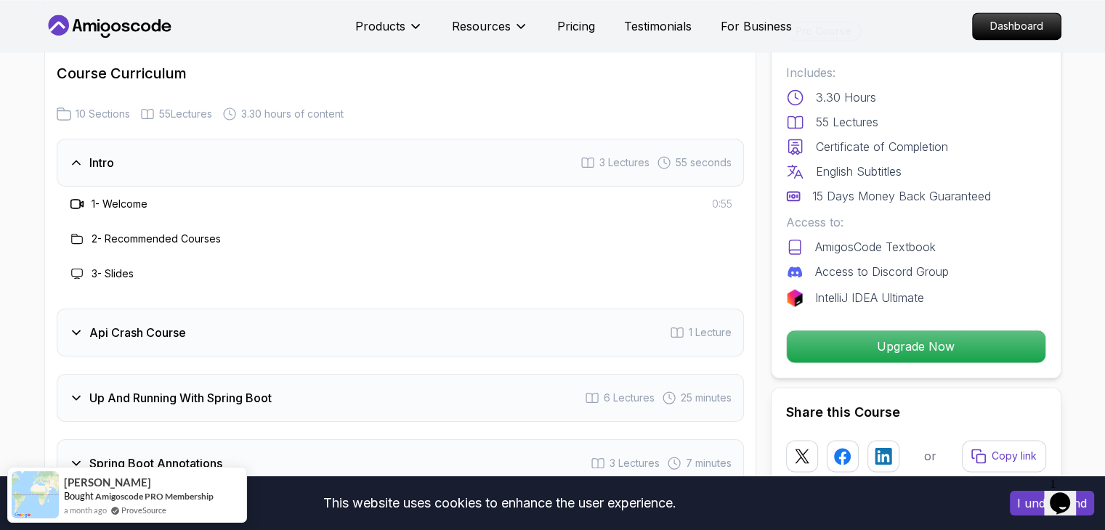
scroll to position [2166, 0]
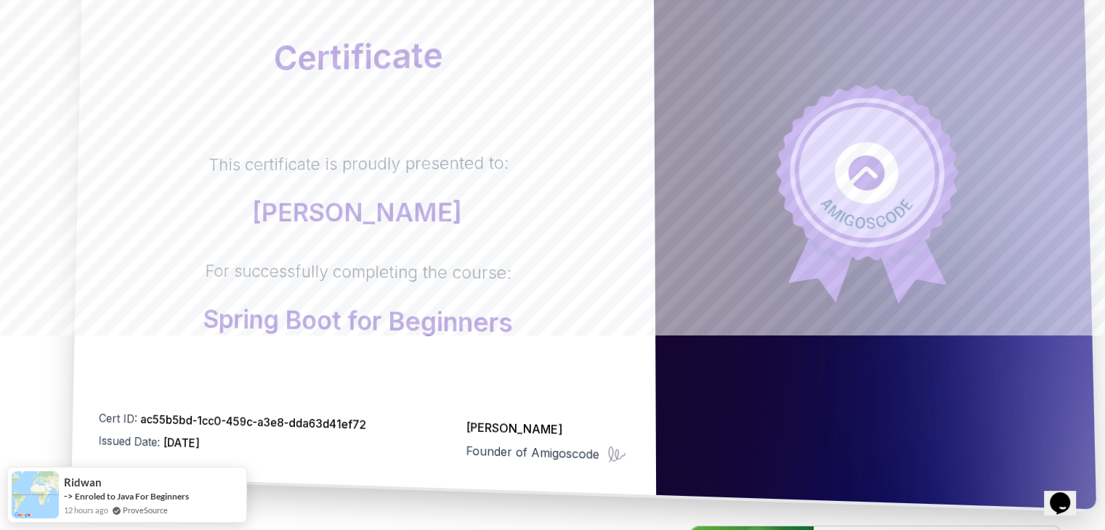
scroll to position [218, 0]
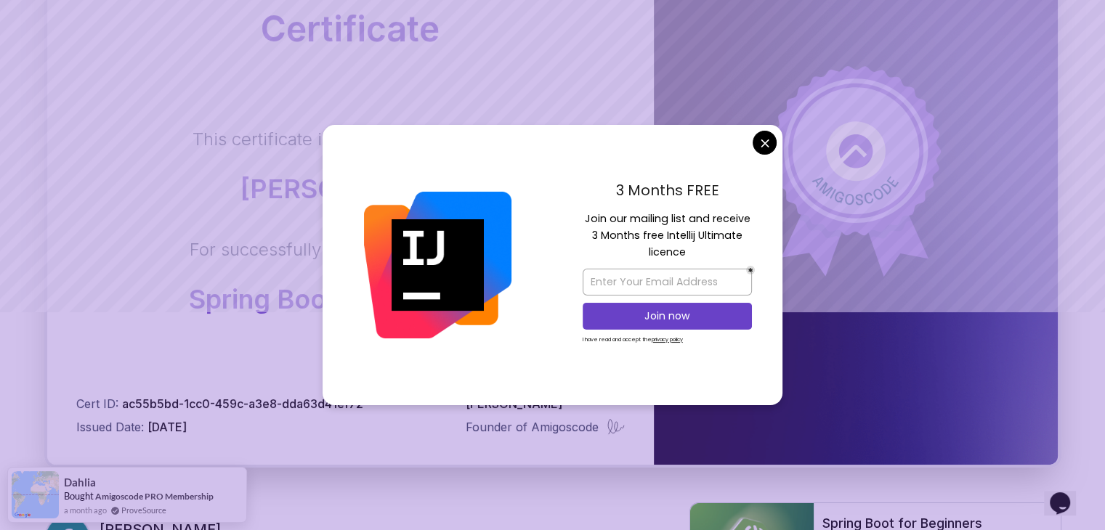
click at [772, 140] on body "Certificate This certificate is proudly presented to: [PERSON_NAME] For success…" at bounding box center [552, 242] width 1105 height 920
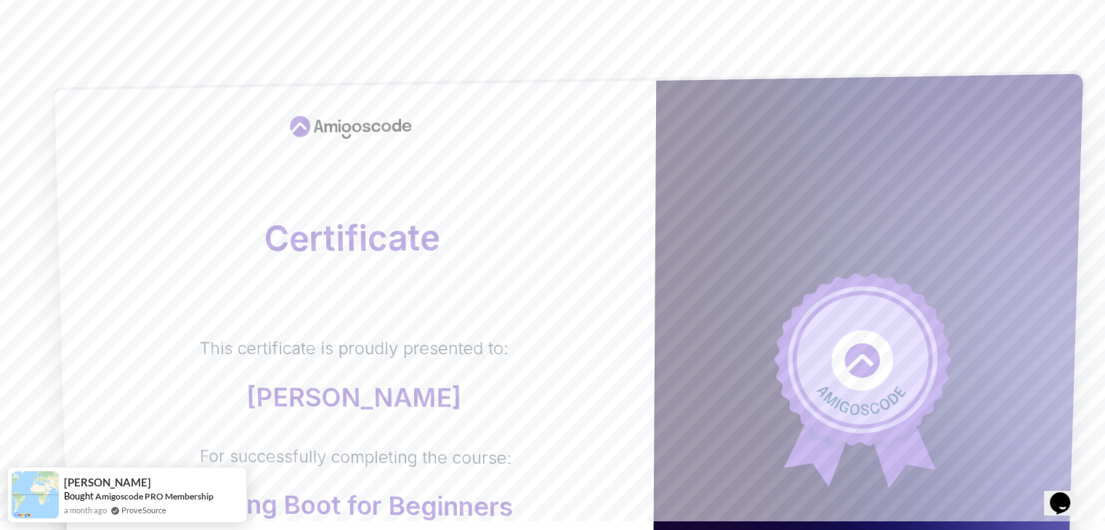
scroll to position [0, 0]
